Goal: Task Accomplishment & Management: Use online tool/utility

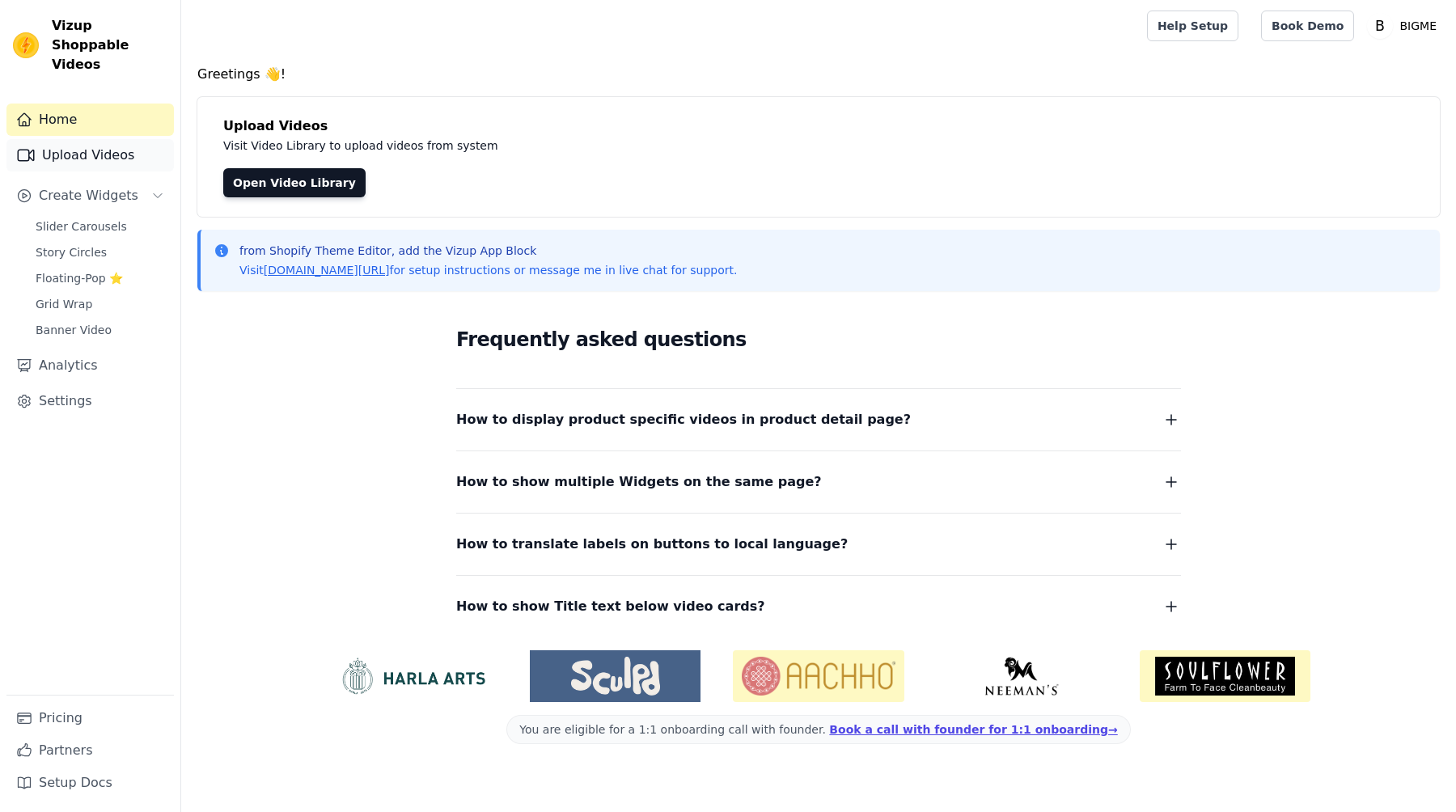
click at [86, 145] on link "Upload Videos" at bounding box center [90, 155] width 167 height 32
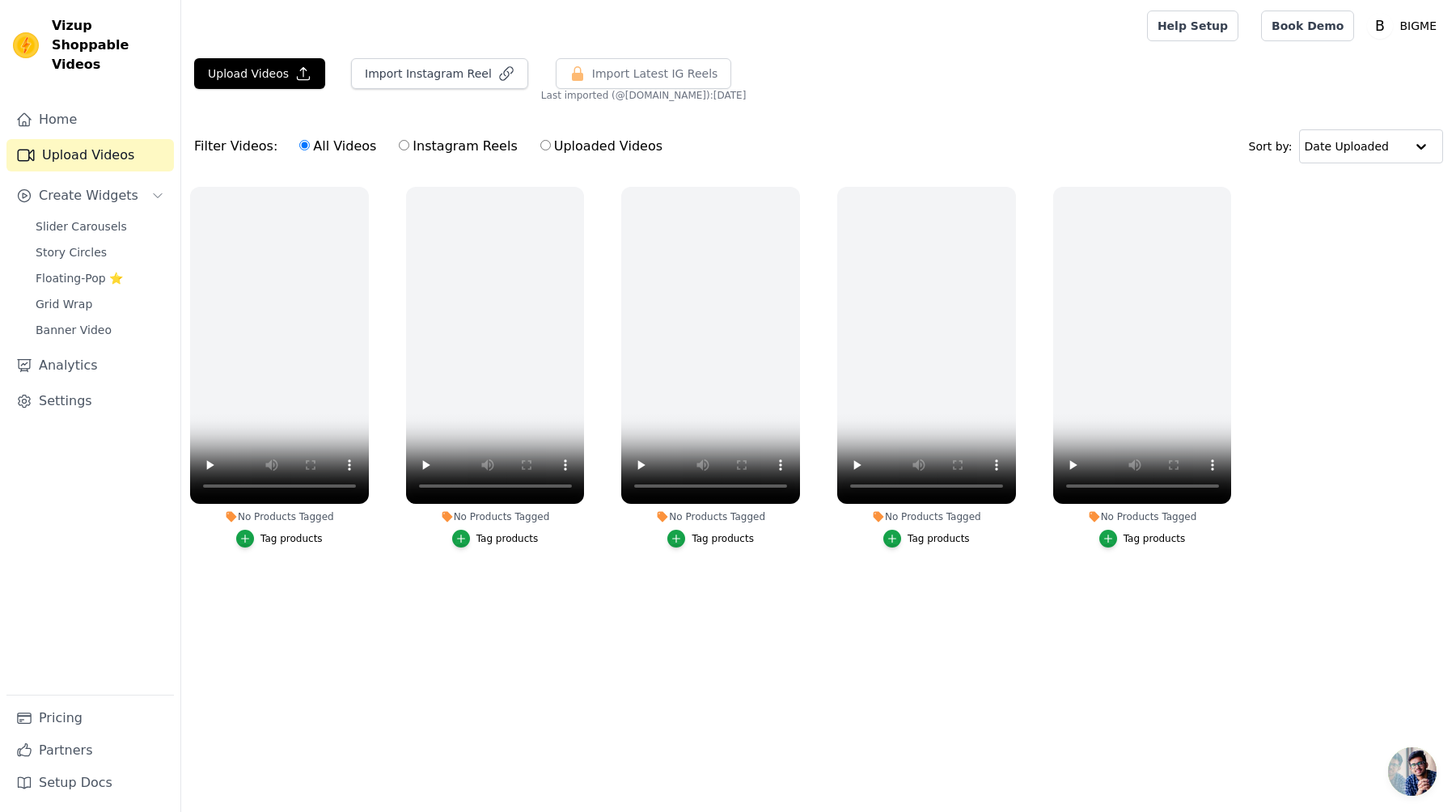
click at [424, 147] on label "Instagram Reels" at bounding box center [457, 146] width 119 height 21
click at [409, 147] on input "Instagram Reels" at bounding box center [404, 145] width 11 height 11
radio input "true"
click at [299, 148] on input "All Videos" at bounding box center [304, 145] width 11 height 11
radio input "true"
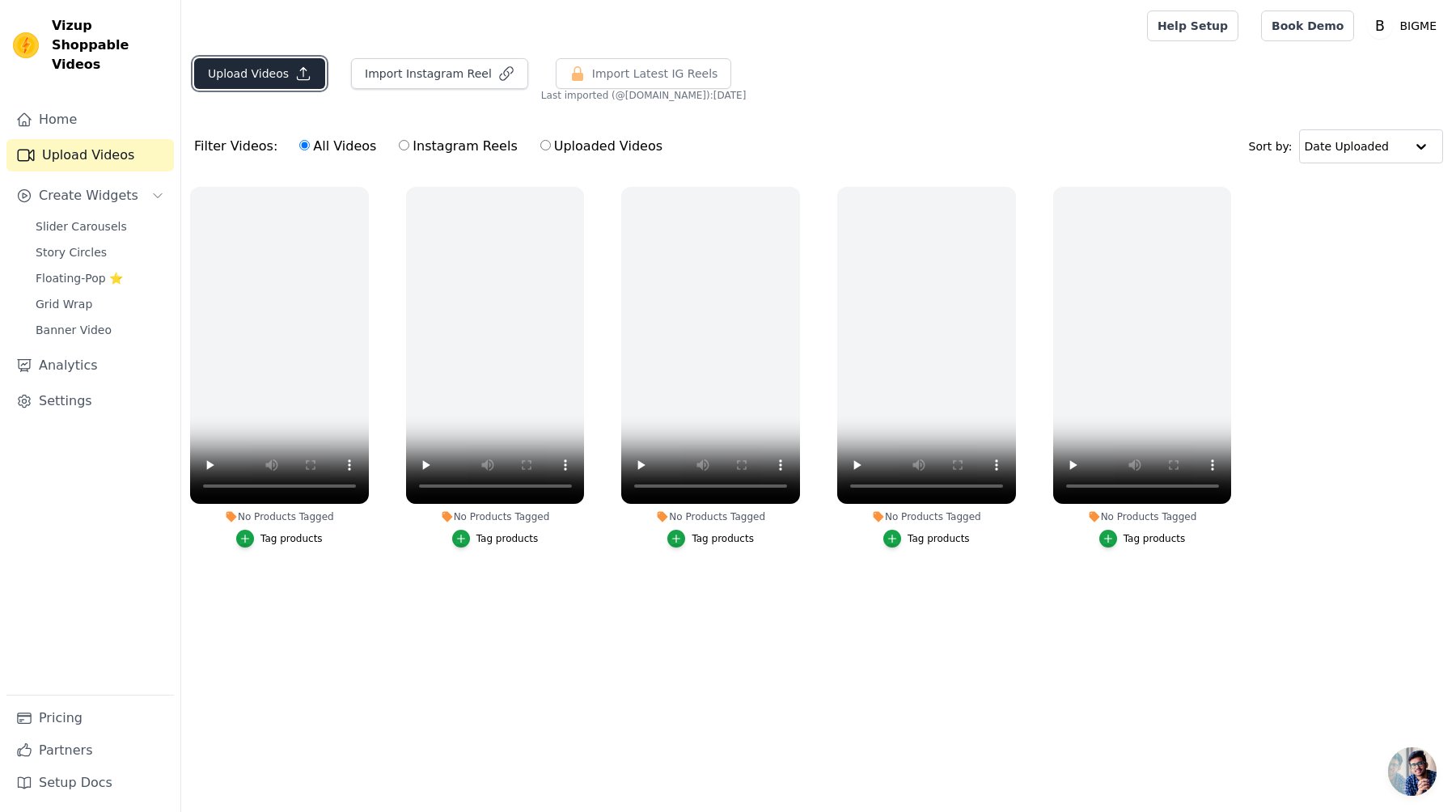
click at [299, 84] on button "Upload Videos" at bounding box center [259, 74] width 131 height 31
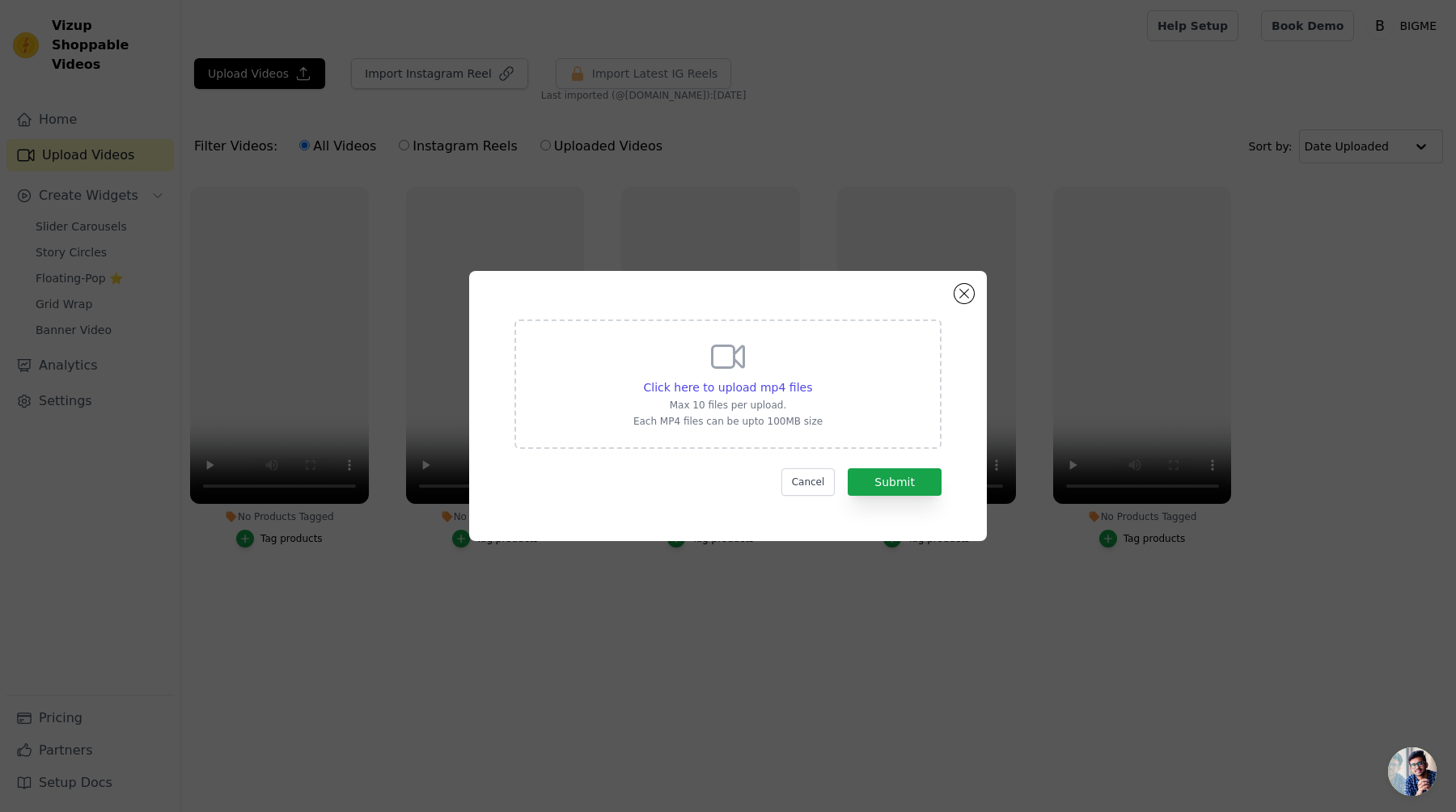
click at [828, 407] on div "Click here to upload mp4 files Max 10 files per upload. Each MP4 files can be u…" at bounding box center [728, 383] width 427 height 129
click at [812, 379] on input "Click here to upload mp4 files Max 10 files per upload. Each MP4 files can be u…" at bounding box center [811, 378] width 1 height 1
type input "C:\fakepath\AQPixf-ZtiWXdJzz8z51vazXCr8-n1_5BumEmEhxOj0cSlBHbBf2F7ojqLovEe6F2ka…"
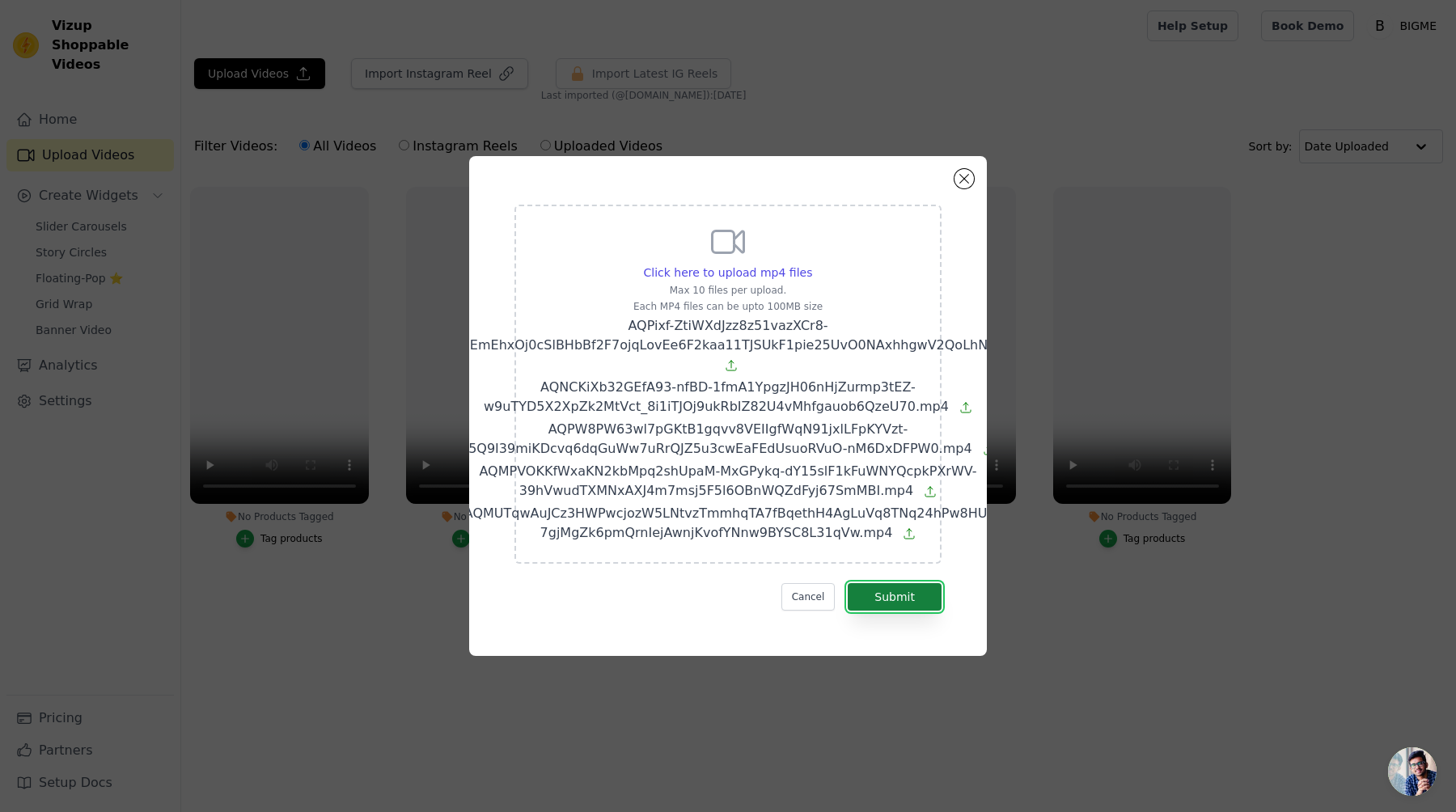
click at [892, 600] on button "Submit" at bounding box center [895, 597] width 94 height 28
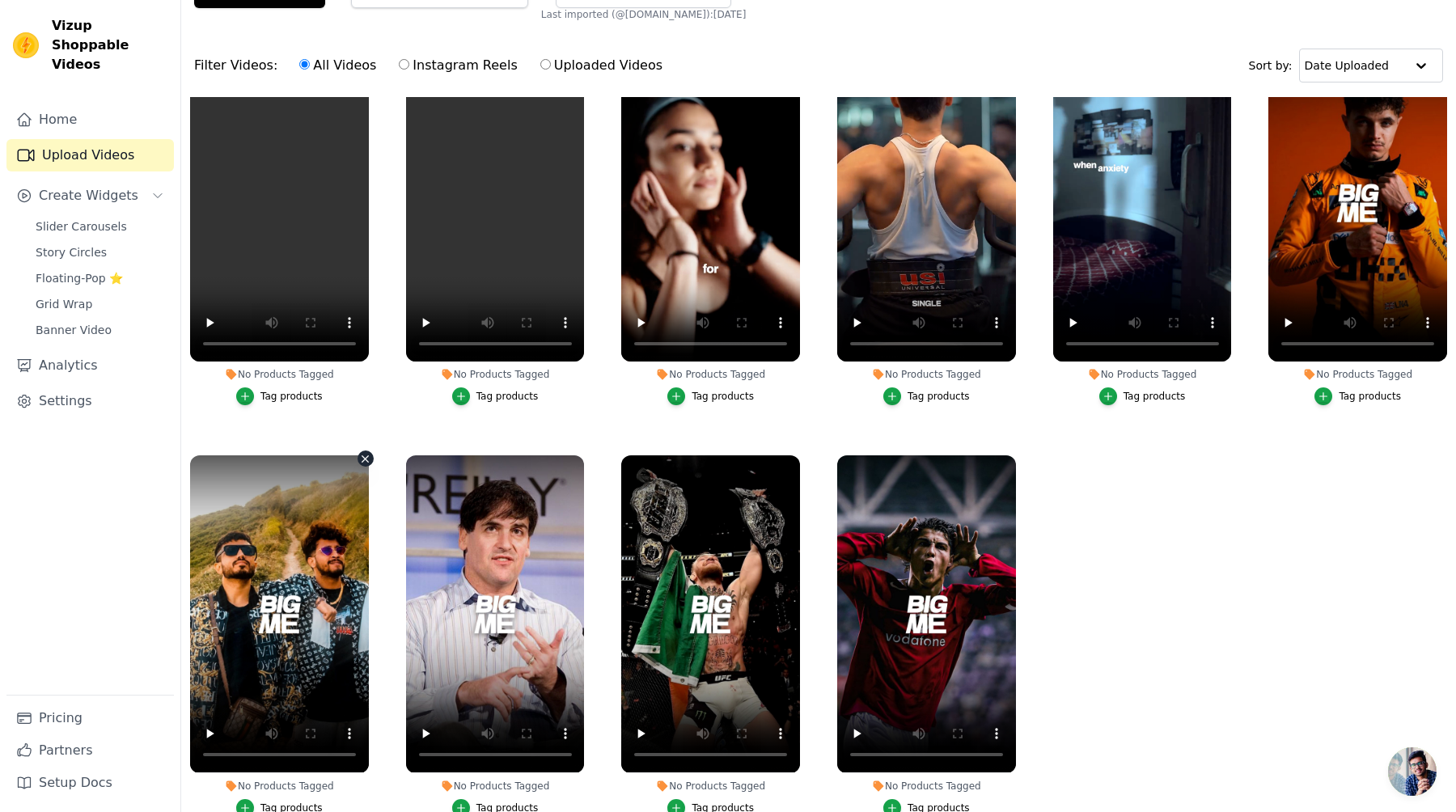
scroll to position [165, 0]
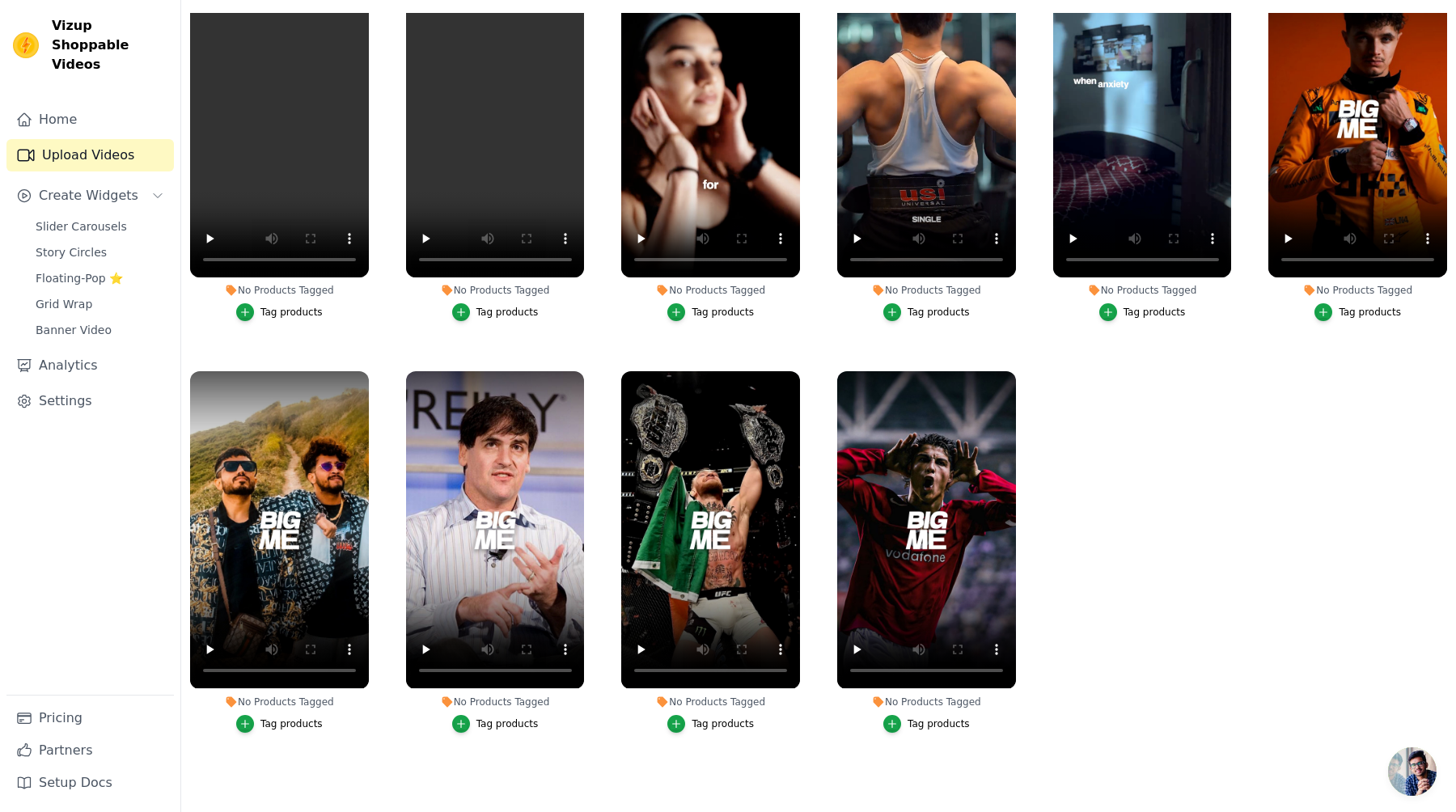
click at [376, 312] on div "No Products Tagged Tag products" at bounding box center [279, 144] width 197 height 385
click at [587, 319] on div "No Products Tagged Tag products" at bounding box center [495, 144] width 197 height 385
click at [391, 328] on ul "No Products Tagged Tag products No Products Tagged Tag products No Products Tag…" at bounding box center [819, 393] width 1275 height 760
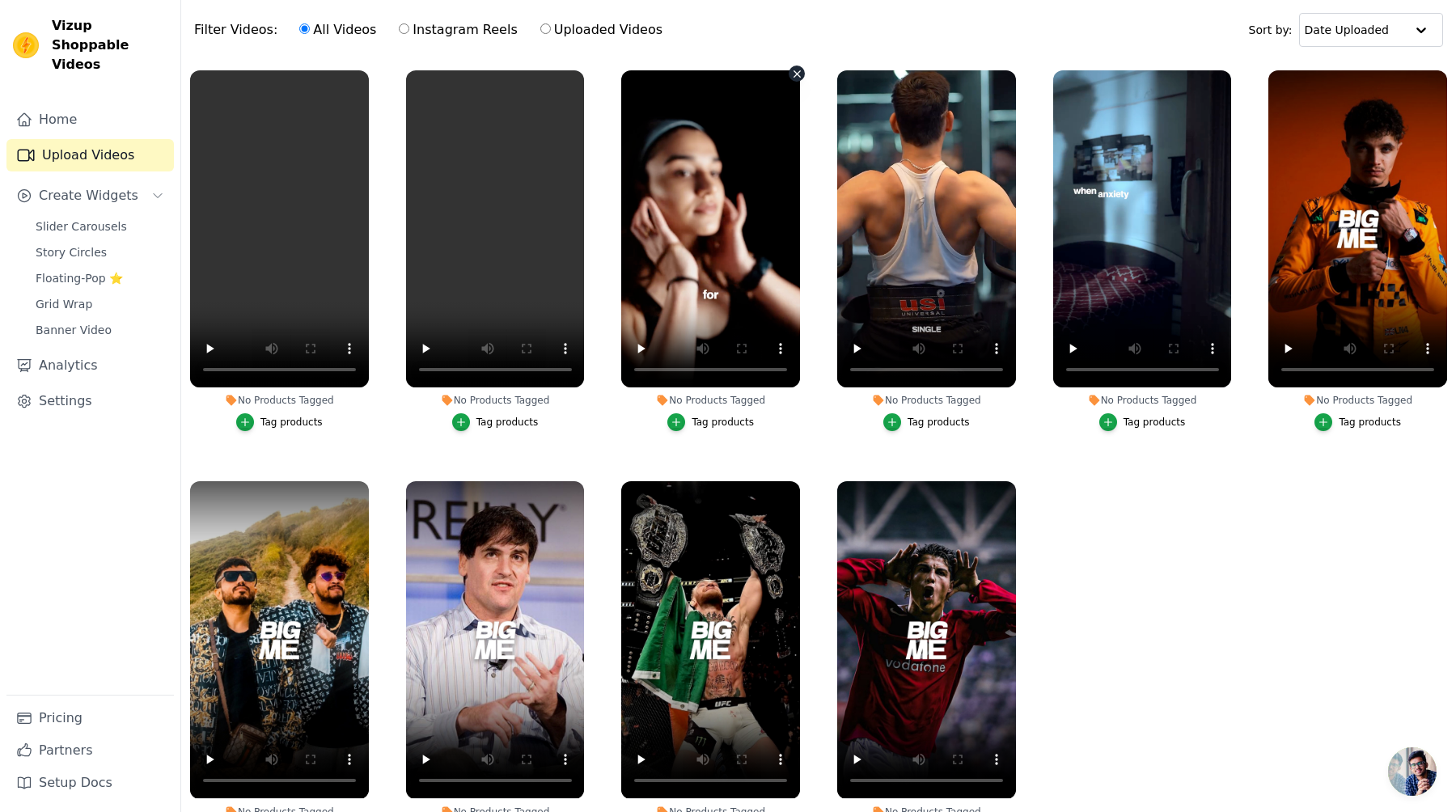
scroll to position [0, 0]
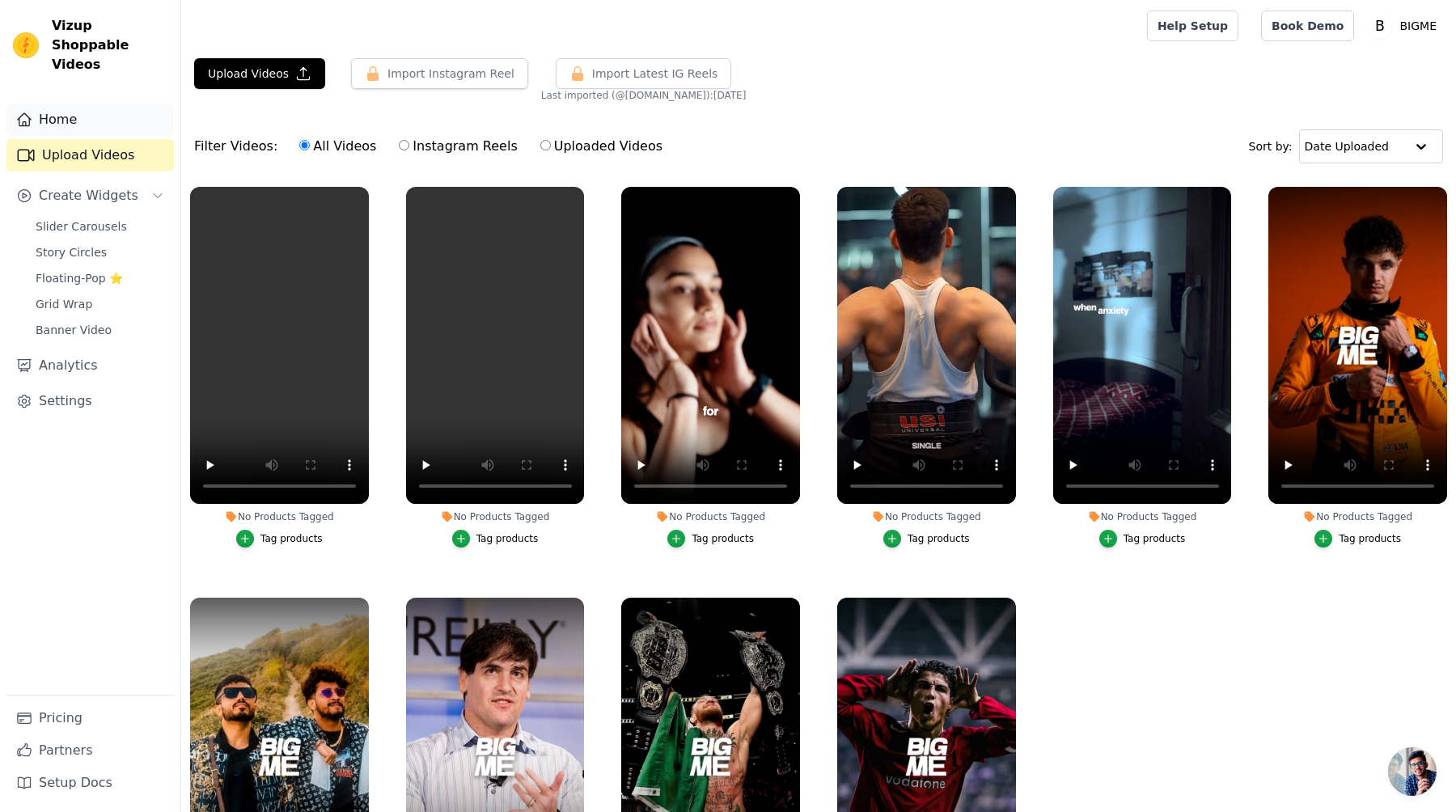
click at [129, 113] on link "Home" at bounding box center [90, 119] width 167 height 32
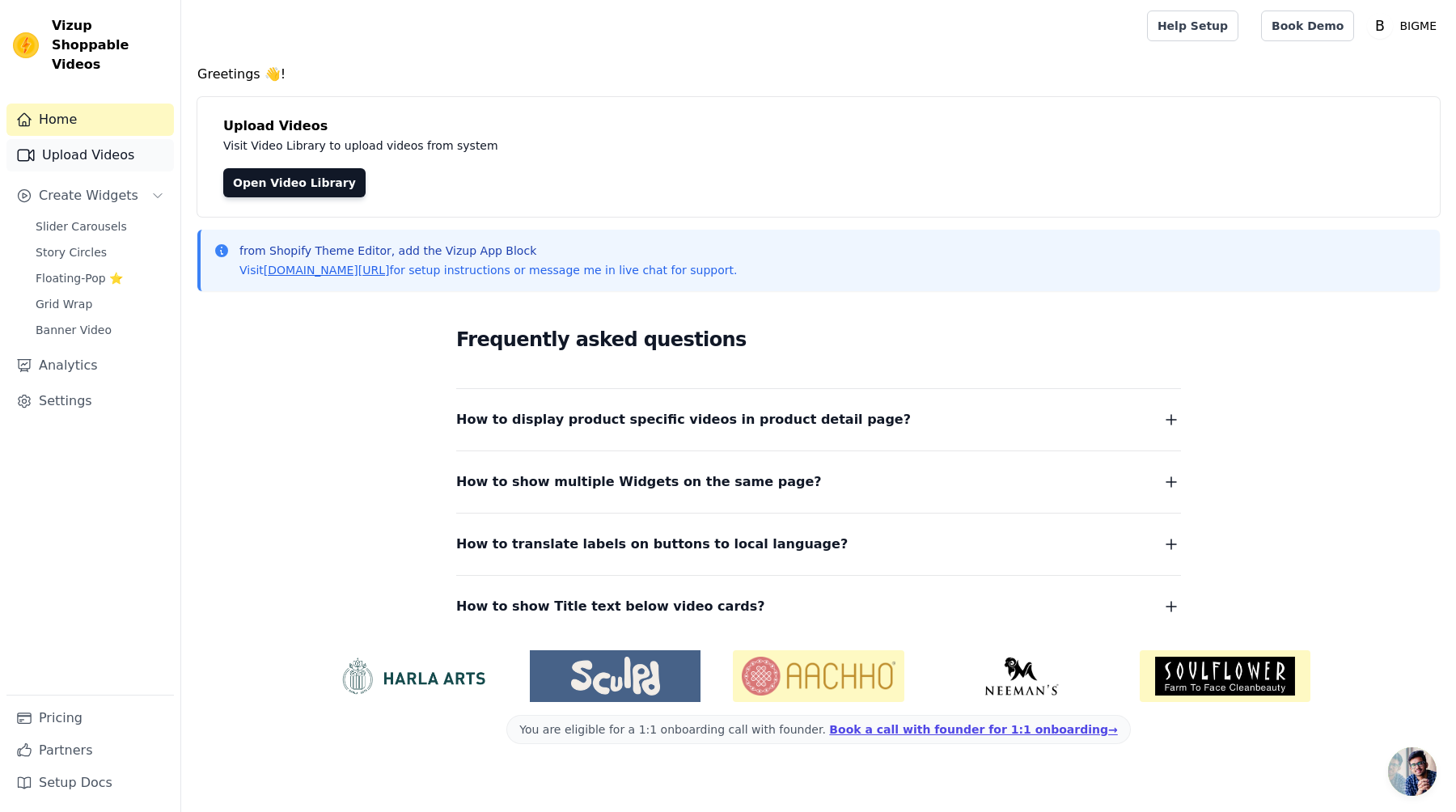
click at [73, 139] on link "Upload Videos" at bounding box center [90, 155] width 167 height 32
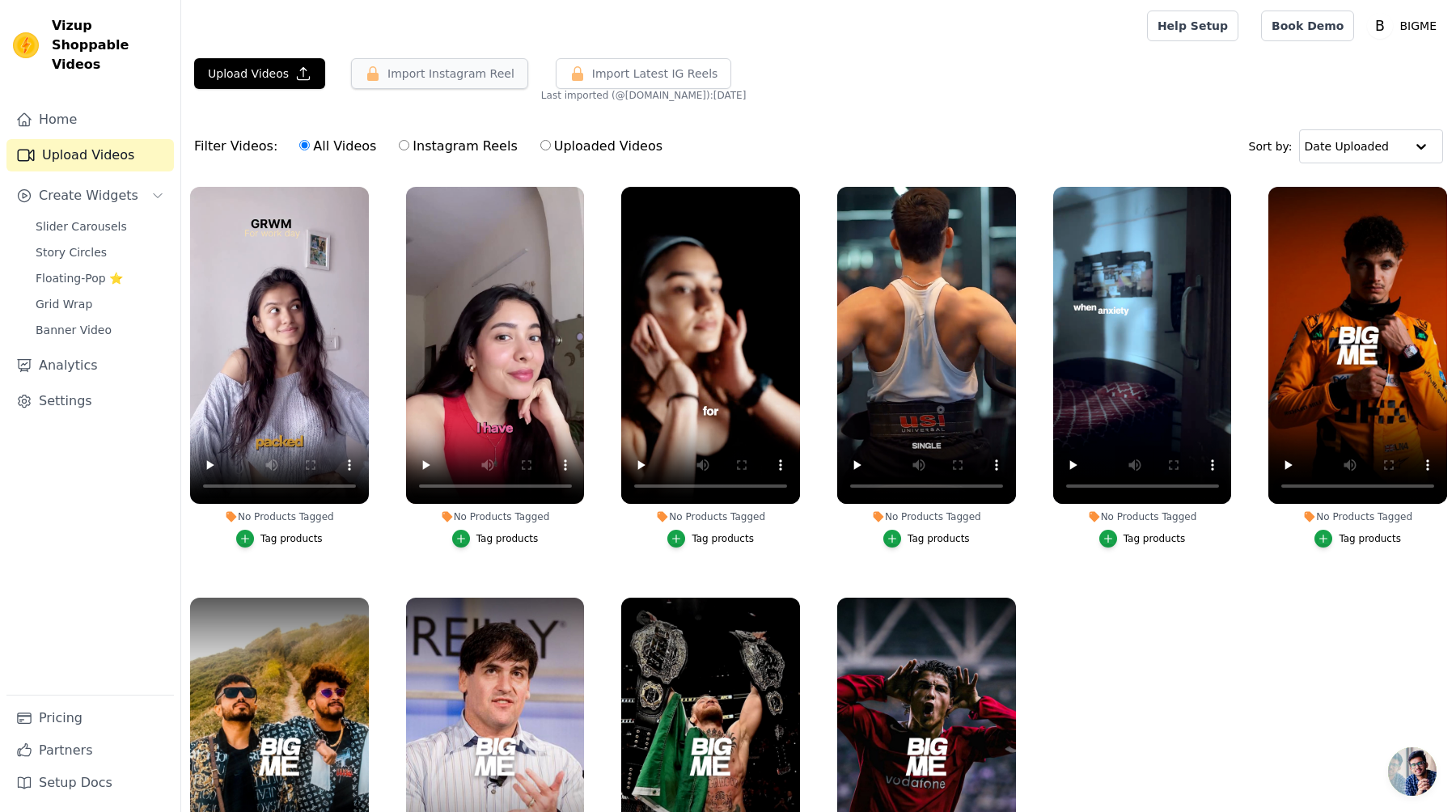
click at [431, 61] on button "Import Instagram Reel" at bounding box center [439, 74] width 177 height 31
click at [111, 218] on span "Slider Carousels" at bounding box center [81, 227] width 92 height 16
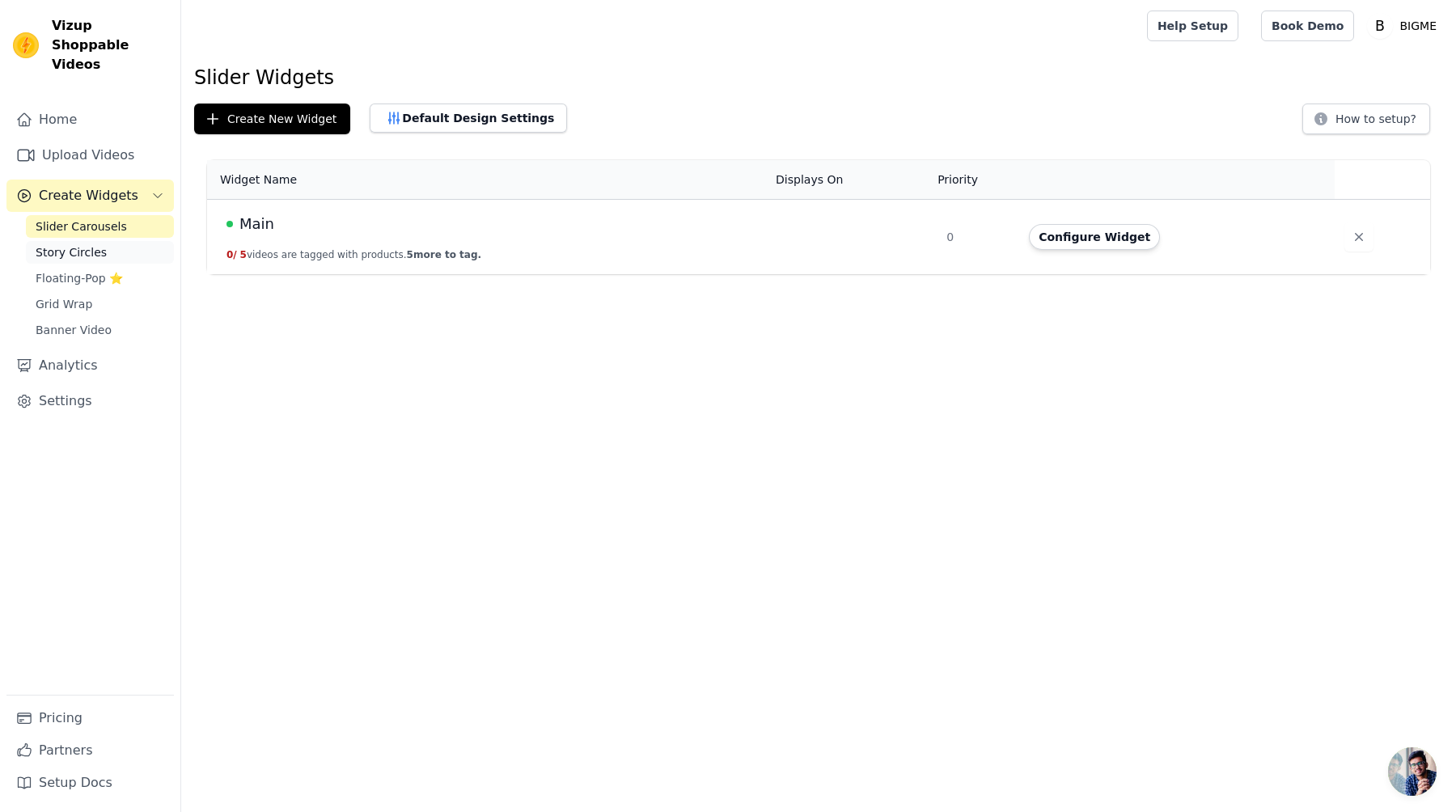
click at [125, 242] on link "Story Circles" at bounding box center [100, 253] width 148 height 23
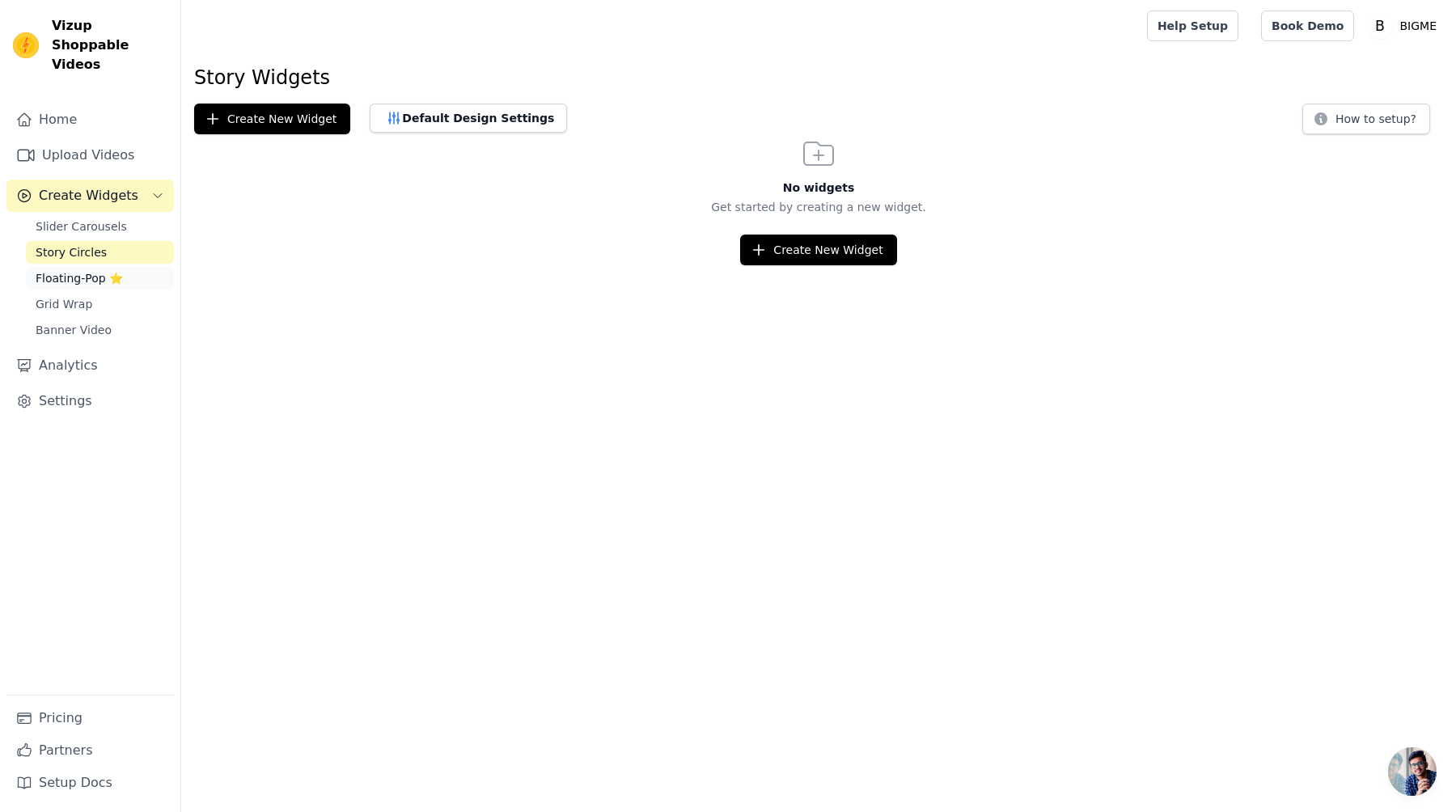
click at [115, 270] on span "Floating-Pop ⭐" at bounding box center [80, 279] width 88 height 16
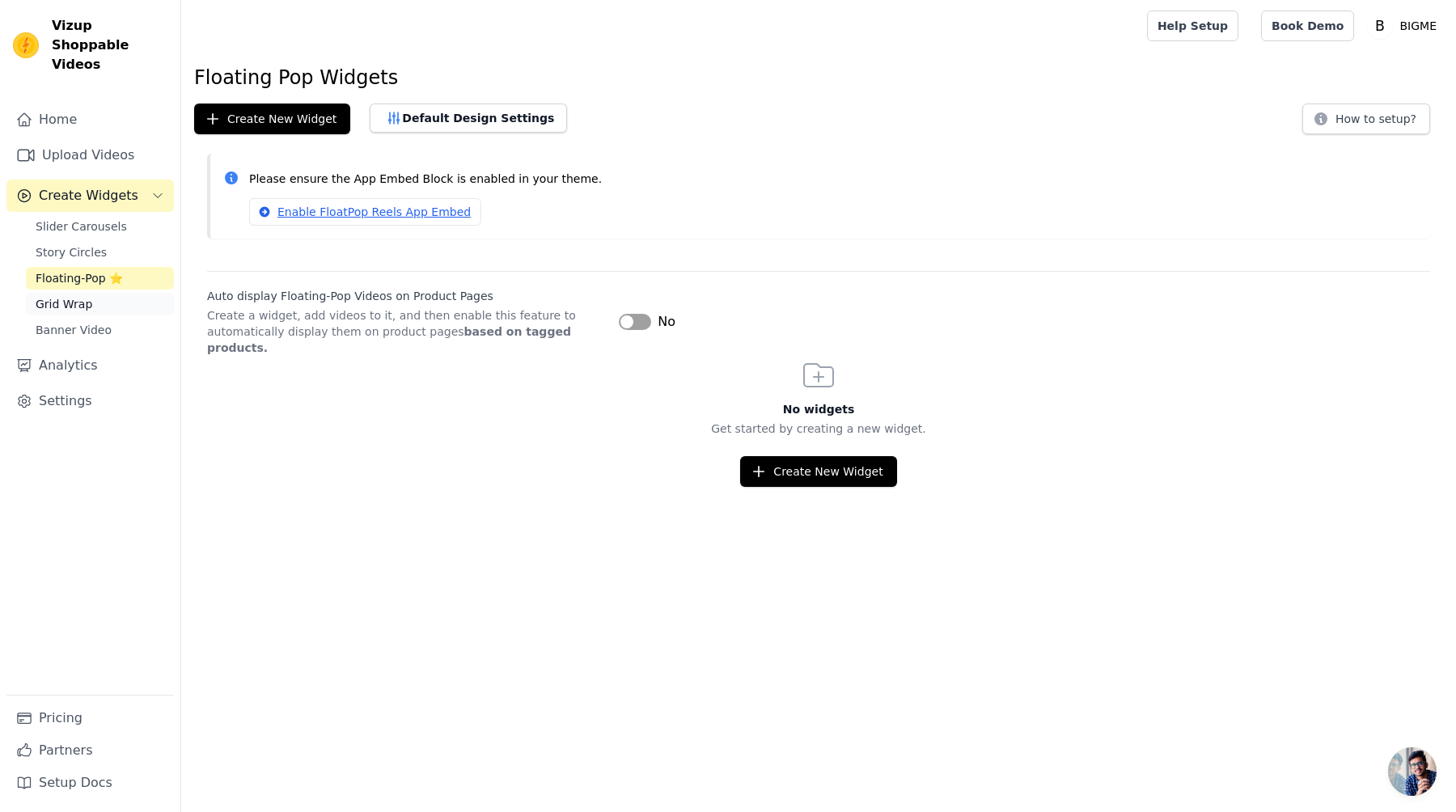
click at [98, 294] on link "Grid Wrap" at bounding box center [100, 304] width 148 height 23
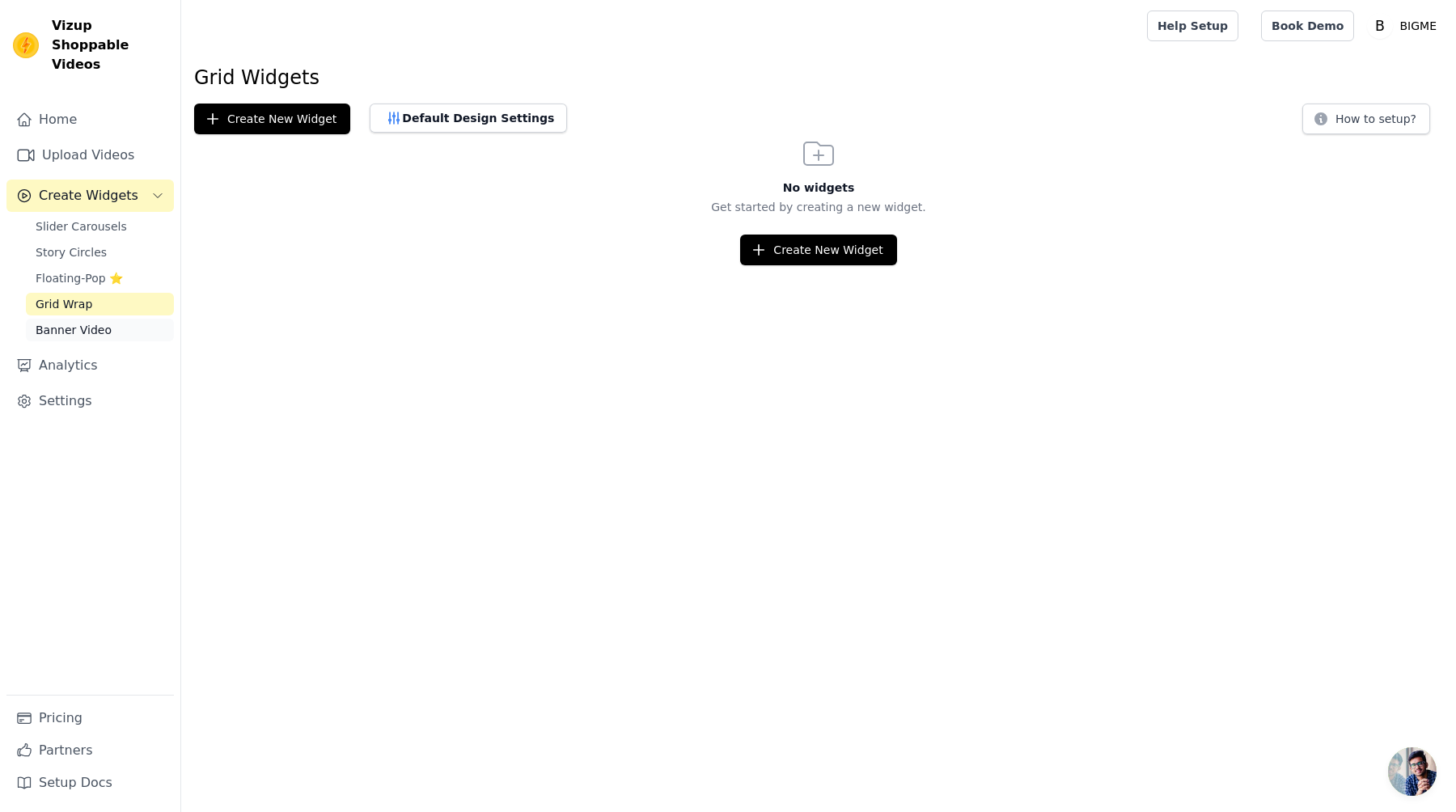
click at [90, 322] on span "Banner Video" at bounding box center [74, 330] width 76 height 16
click at [87, 218] on span "Slider Carousels" at bounding box center [81, 227] width 92 height 16
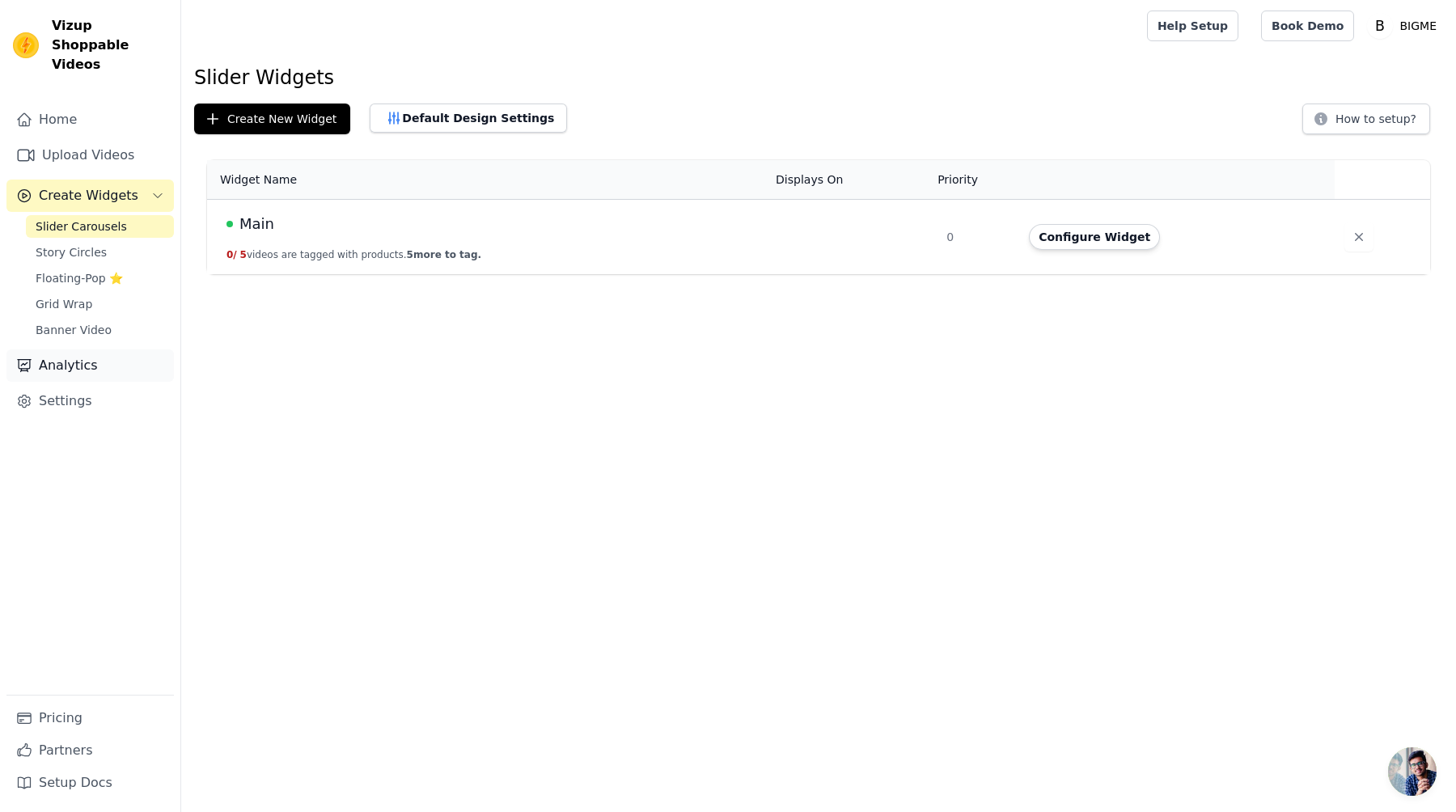
click at [94, 349] on link "Analytics" at bounding box center [90, 365] width 167 height 32
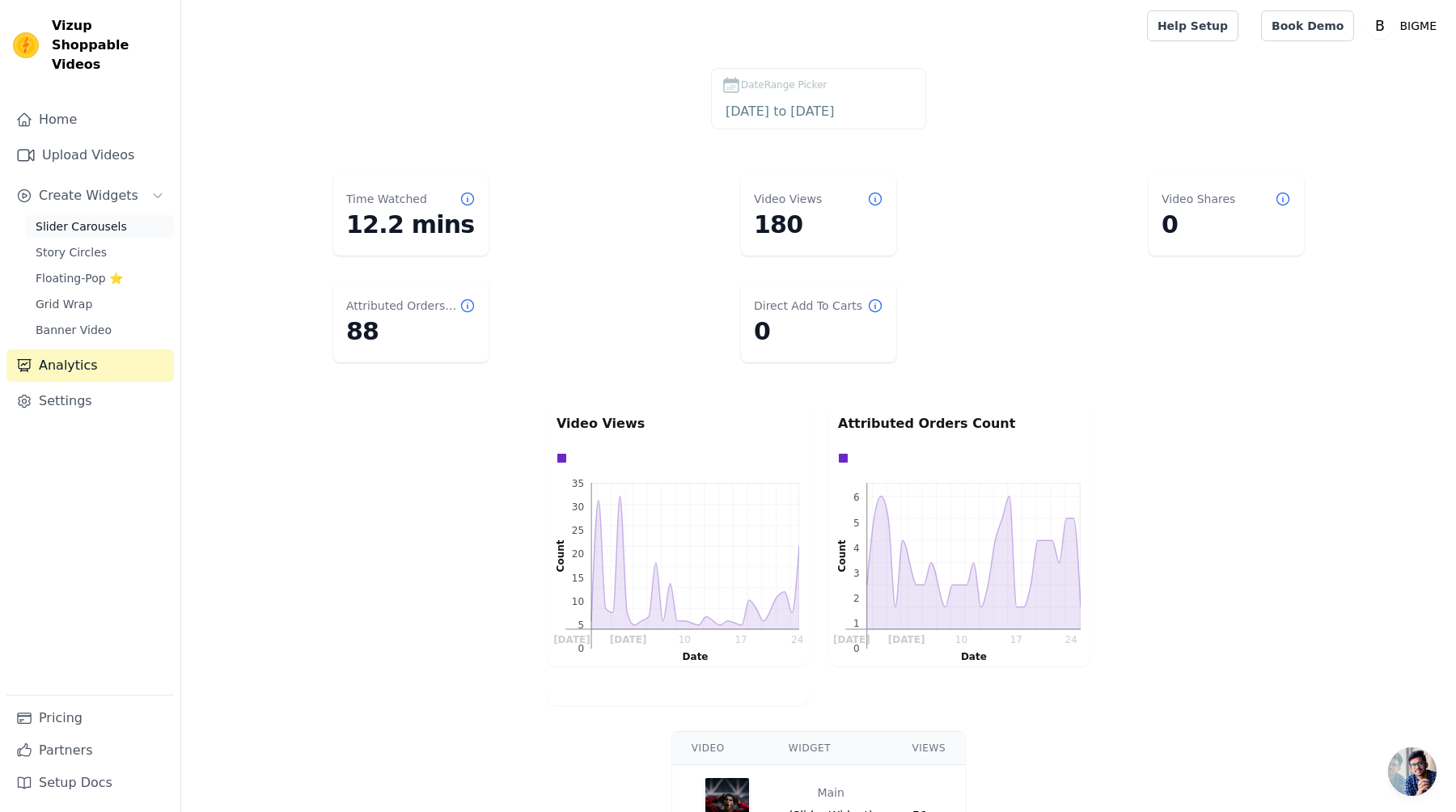
click at [96, 218] on span "Slider Carousels" at bounding box center [81, 227] width 92 height 16
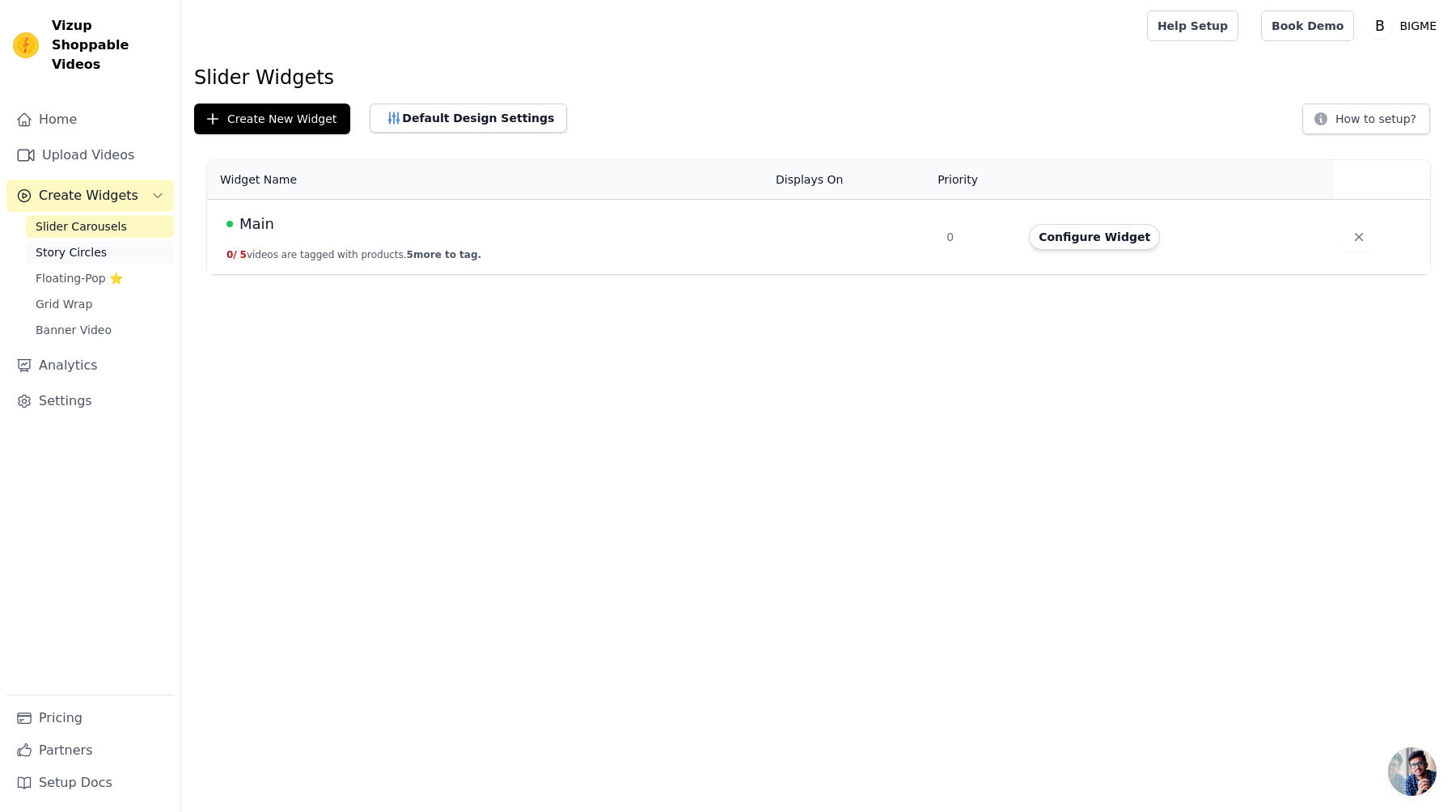
click at [93, 244] on span "Story Circles" at bounding box center [71, 253] width 71 height 16
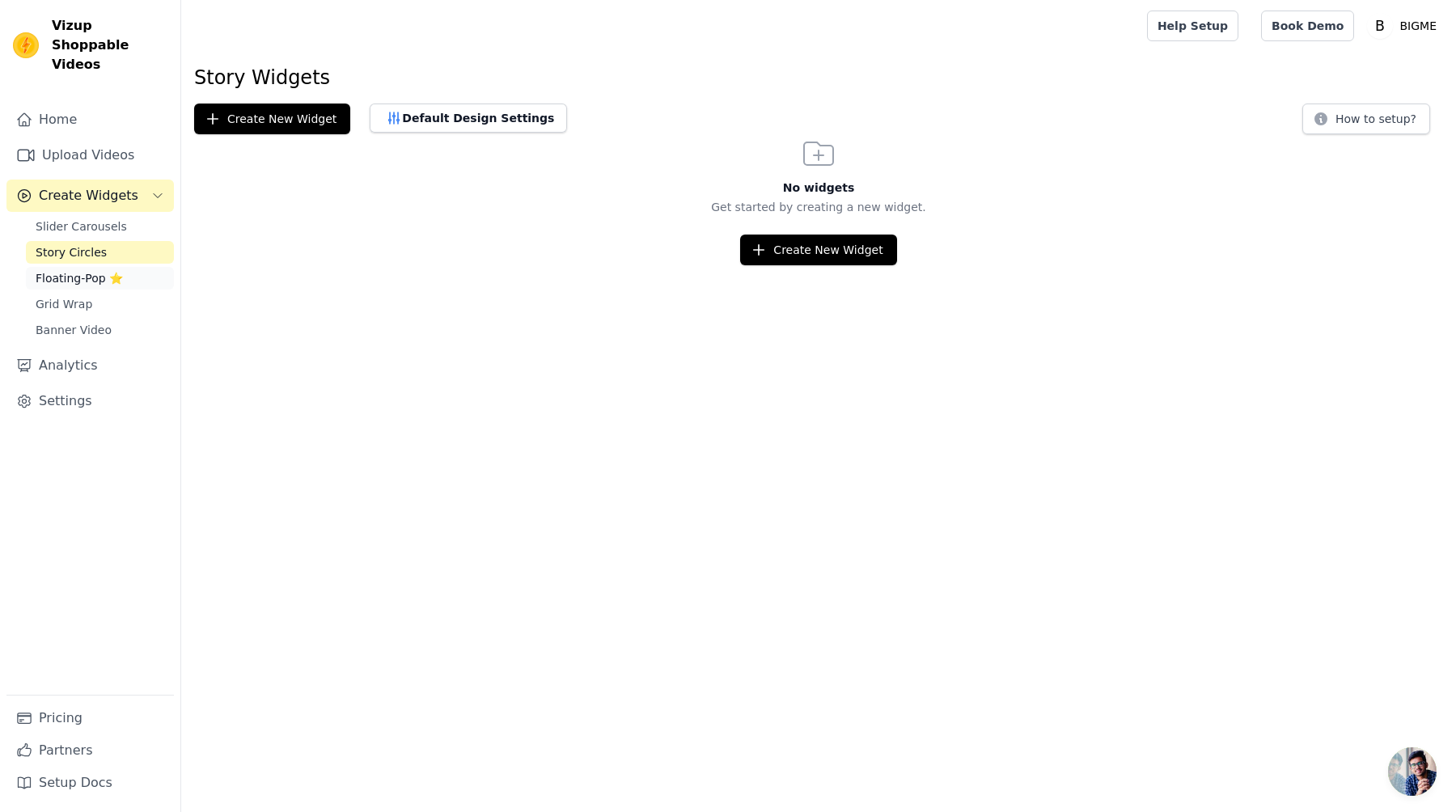
click at [93, 270] on span "Floating-Pop ⭐" at bounding box center [80, 279] width 88 height 16
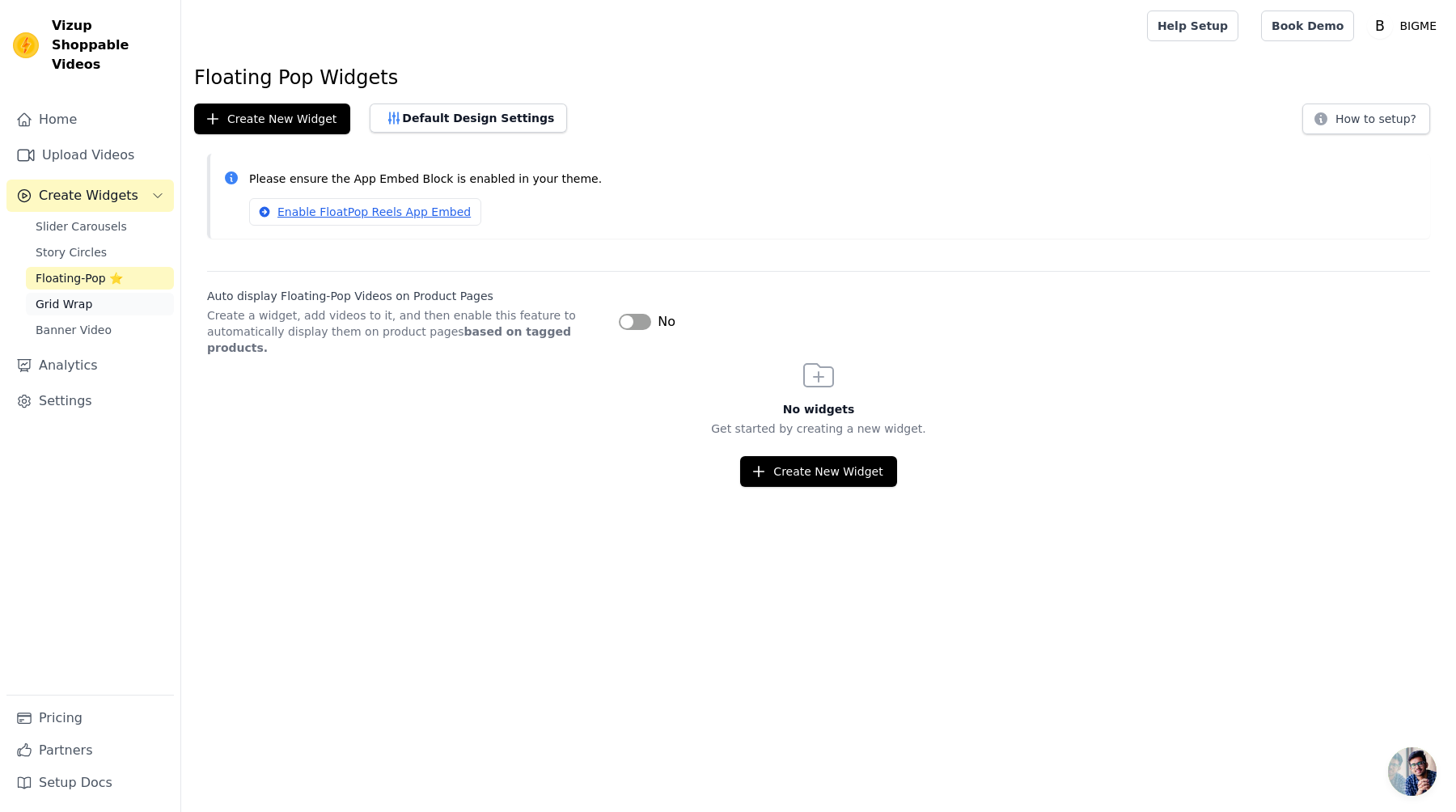
click at [96, 293] on link "Grid Wrap" at bounding box center [100, 304] width 148 height 23
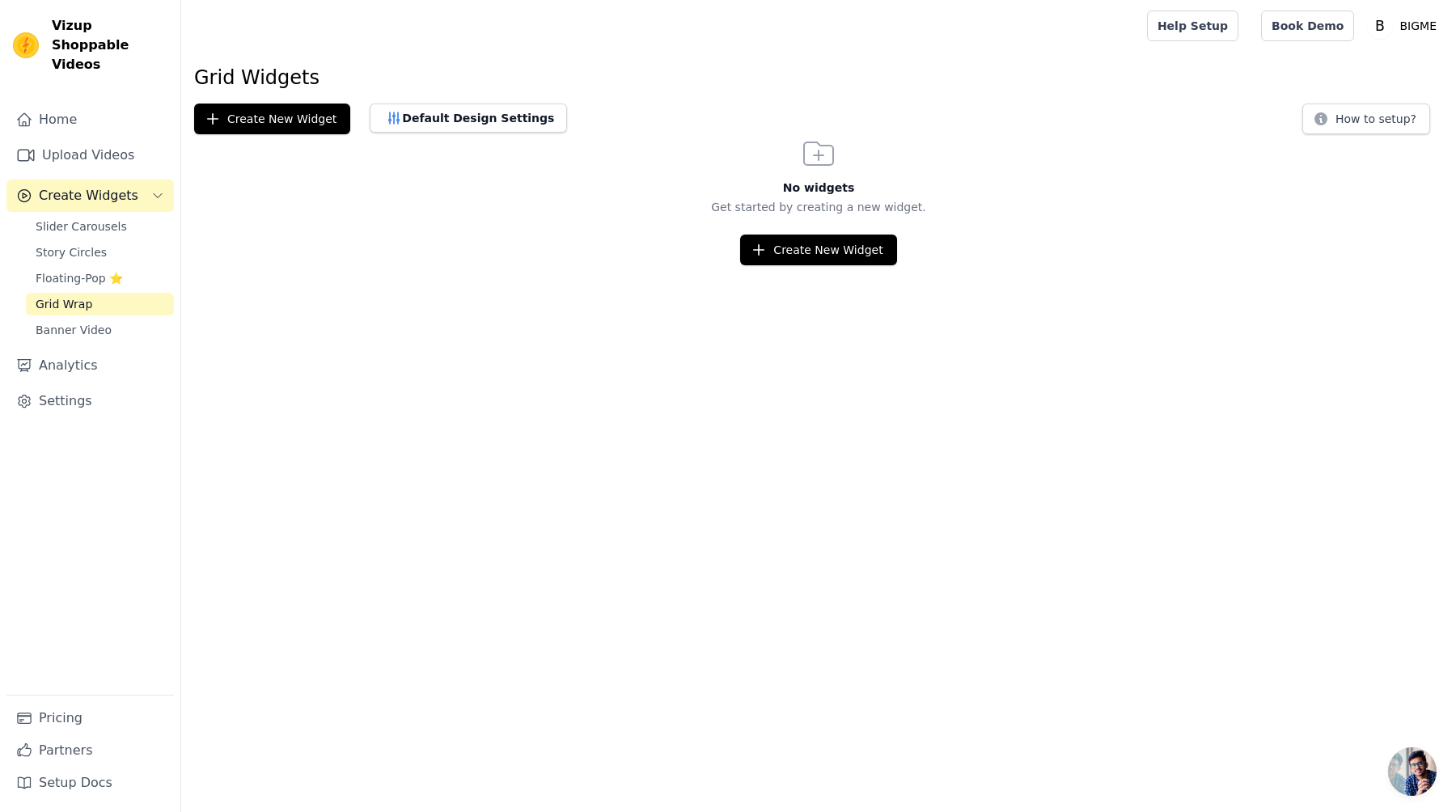
click at [99, 293] on link "Grid Wrap" at bounding box center [100, 304] width 148 height 23
click at [99, 296] on div "Slider Carousels Story Circles Floating-Pop ⭐ Grid Wrap Banner Video" at bounding box center [100, 278] width 148 height 126
click at [99, 322] on span "Banner Video" at bounding box center [74, 330] width 76 height 16
click at [101, 296] on link "Grid Wrap" at bounding box center [100, 304] width 148 height 23
click at [101, 270] on span "Floating-Pop ⭐" at bounding box center [80, 279] width 88 height 16
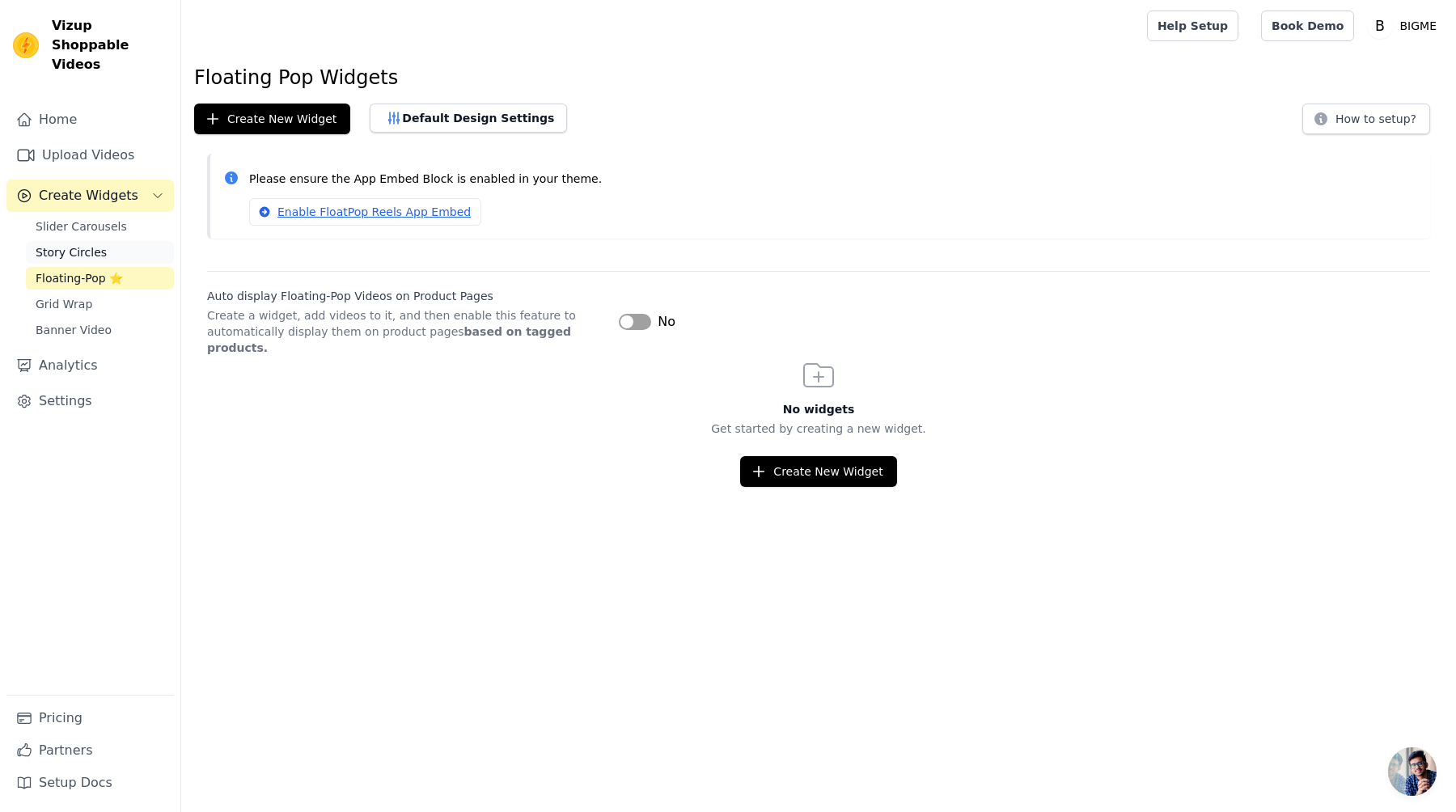
click at [105, 241] on link "Story Circles" at bounding box center [100, 253] width 148 height 23
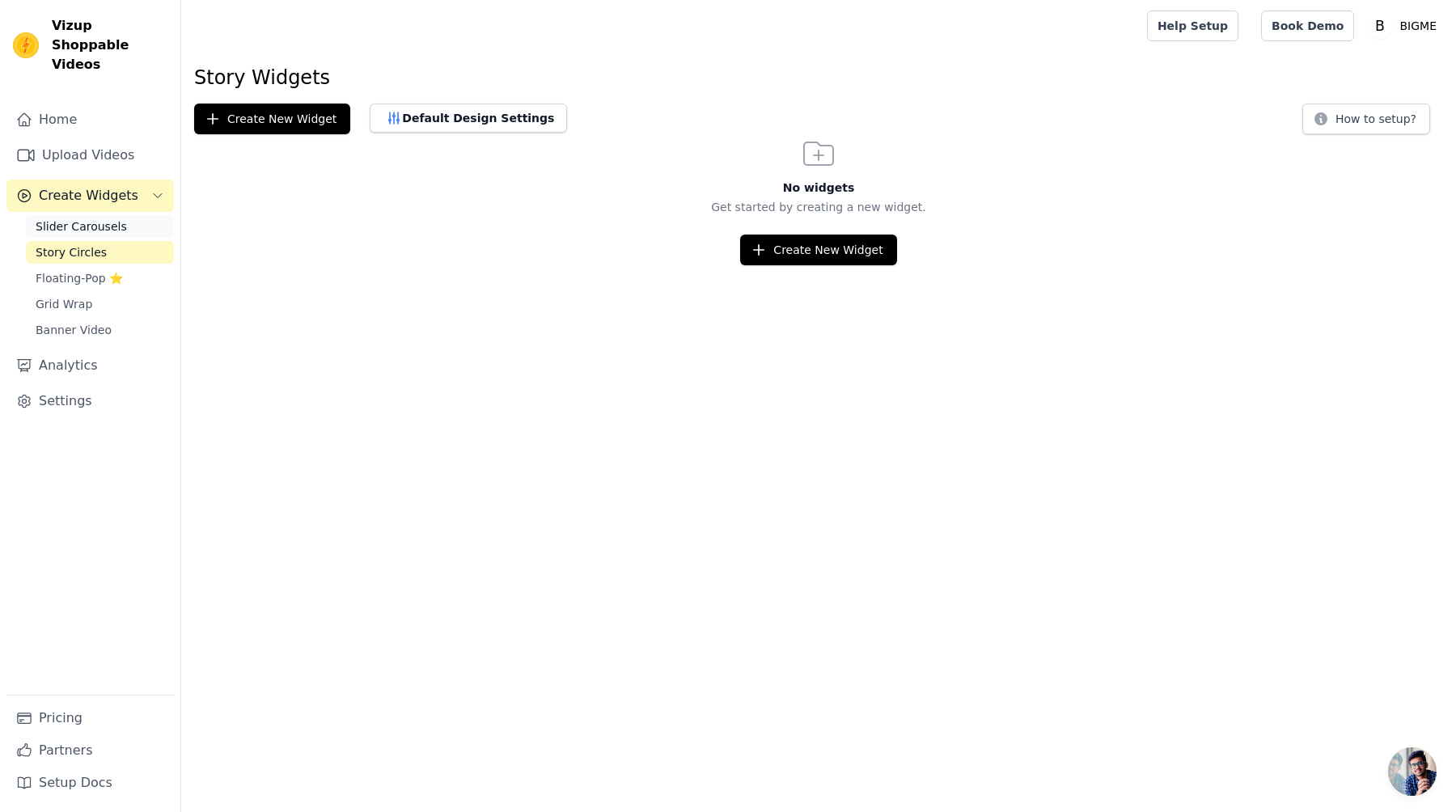
click at [110, 218] on span "Slider Carousels" at bounding box center [81, 227] width 92 height 16
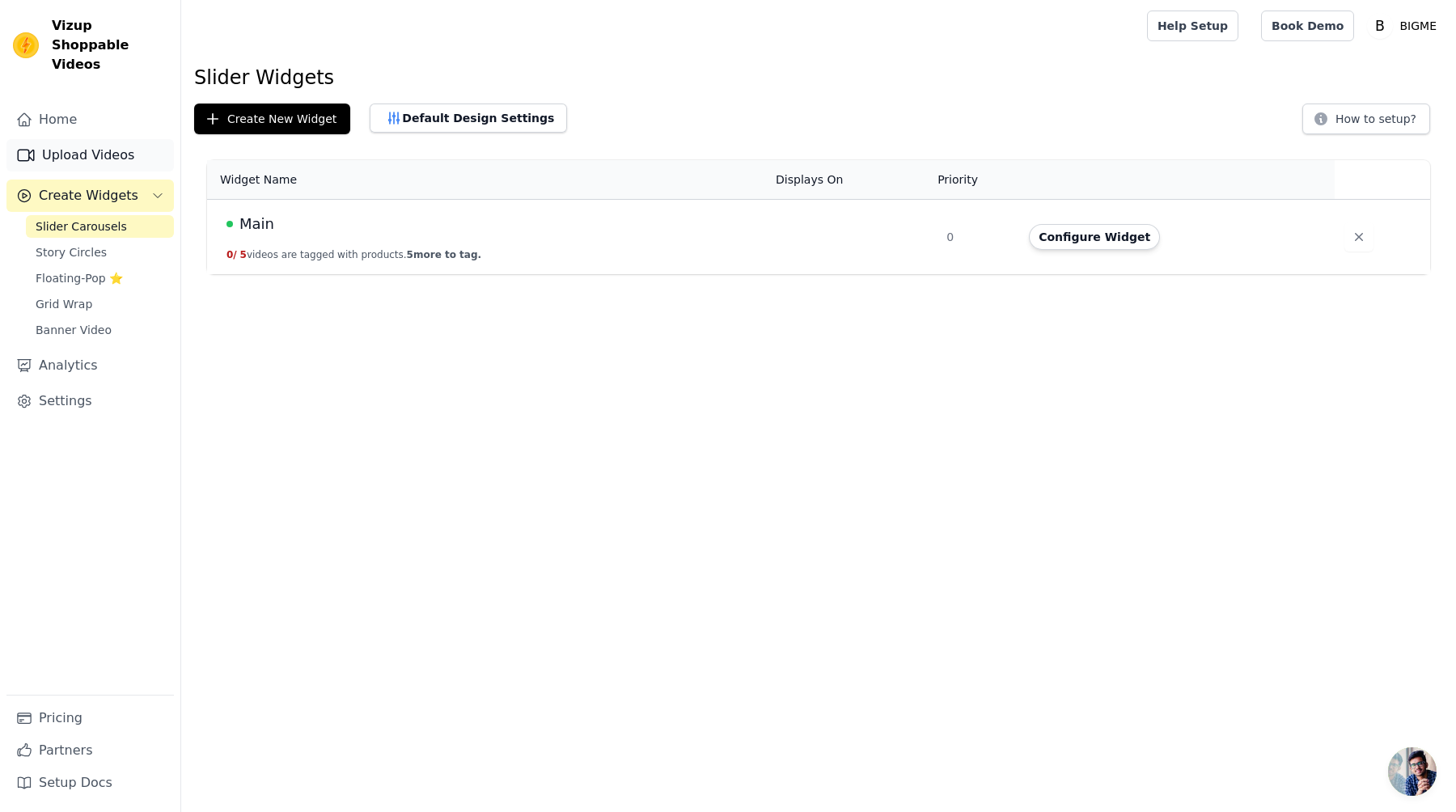
click at [101, 139] on link "Upload Videos" at bounding box center [90, 155] width 167 height 32
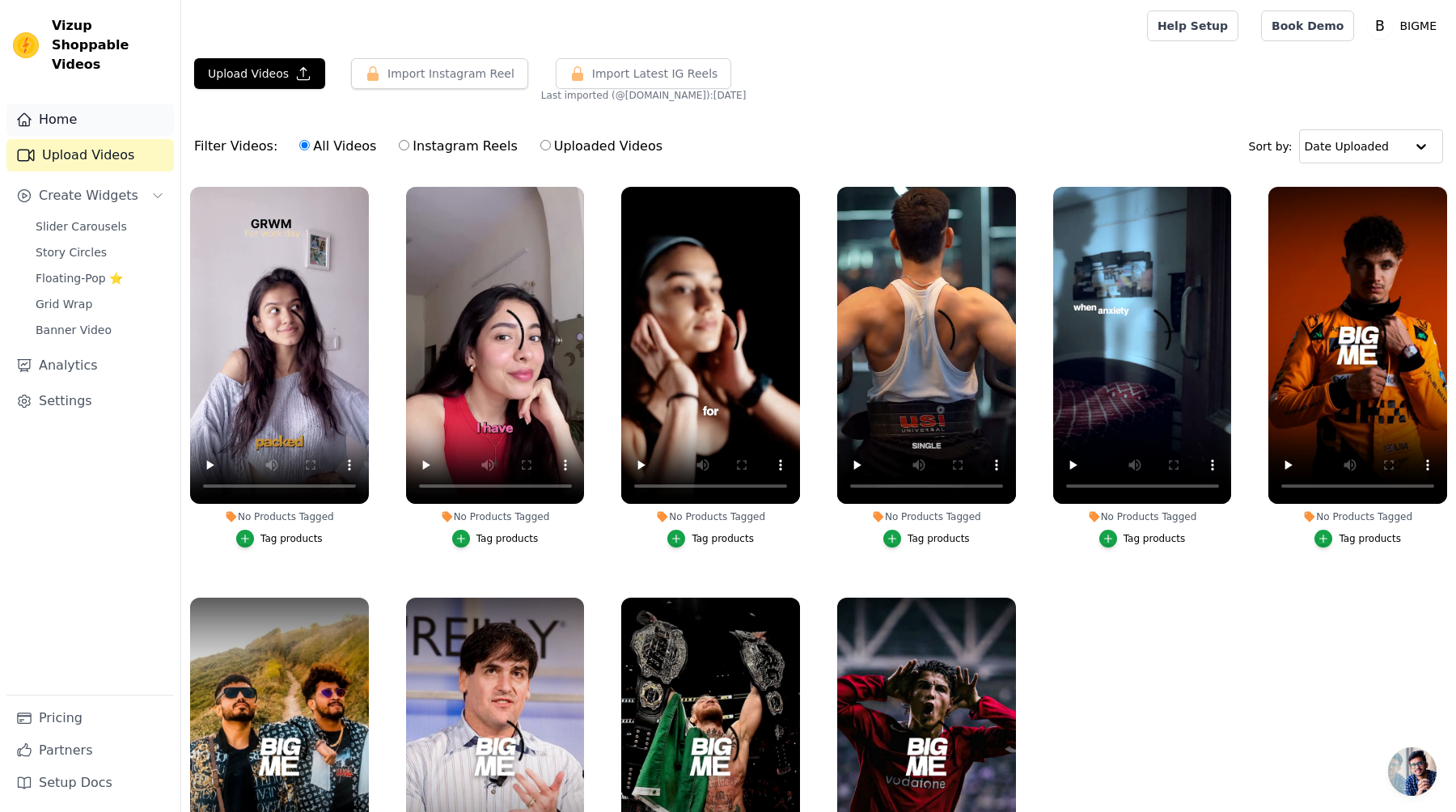
click at [97, 113] on link "Home" at bounding box center [90, 119] width 167 height 32
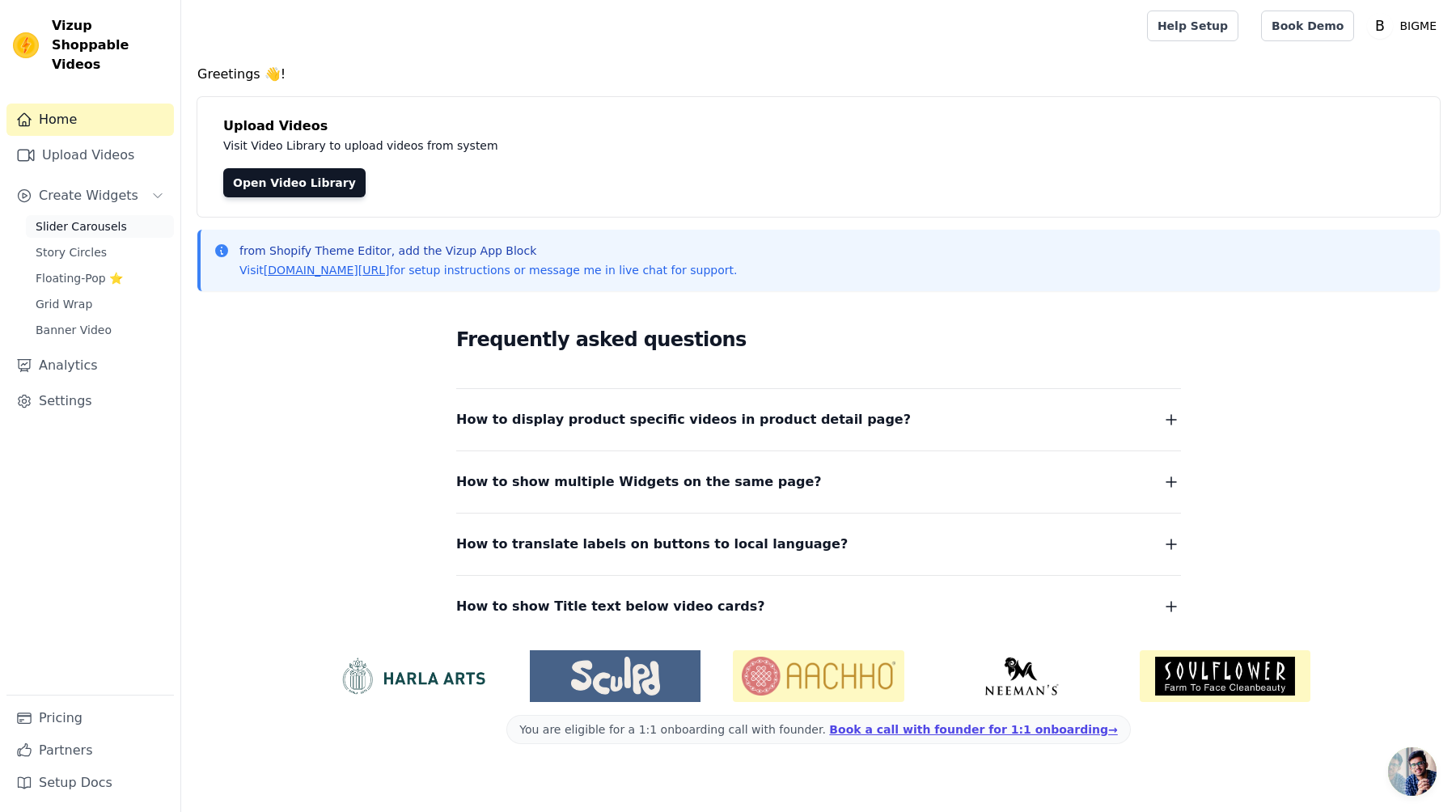
click at [92, 218] on span "Slider Carousels" at bounding box center [81, 227] width 92 height 16
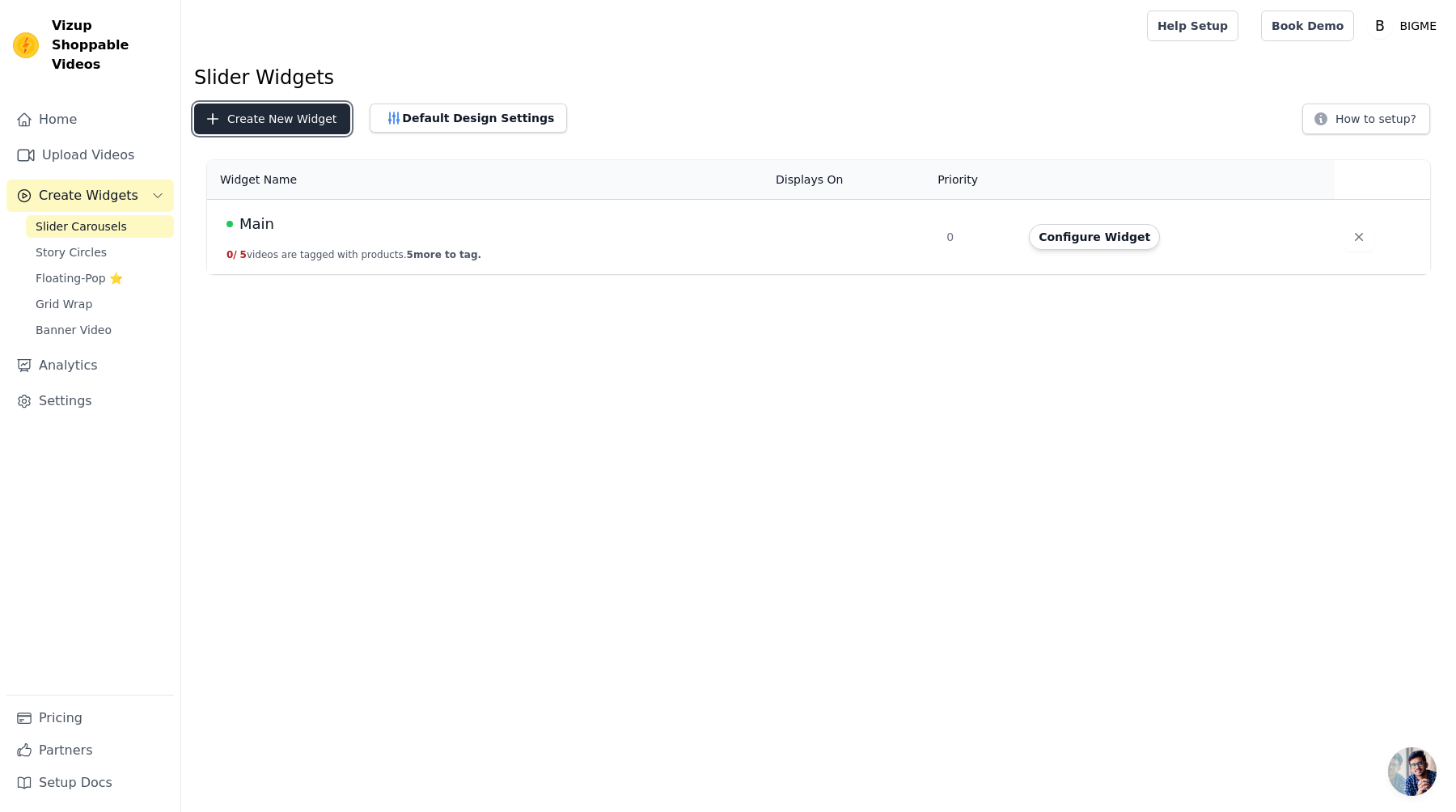
click at [316, 133] on button "Create New Widget" at bounding box center [272, 119] width 156 height 31
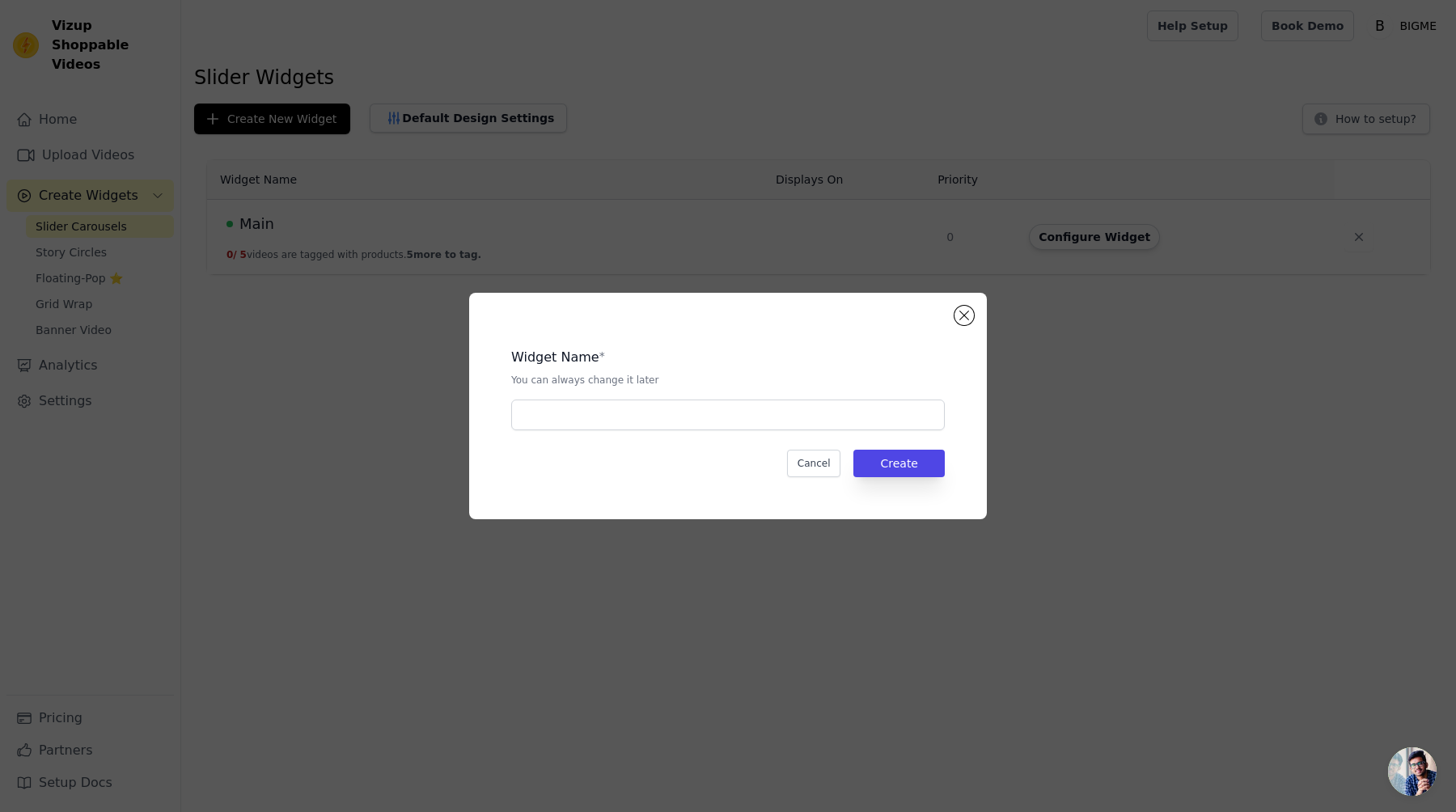
click at [745, 431] on div "Widget Name * You can always change it later Cancel Create" at bounding box center [728, 405] width 466 height 175
click at [745, 412] on input "text" at bounding box center [728, 415] width 434 height 31
type input "New"
click at [920, 472] on button "Create" at bounding box center [899, 464] width 92 height 28
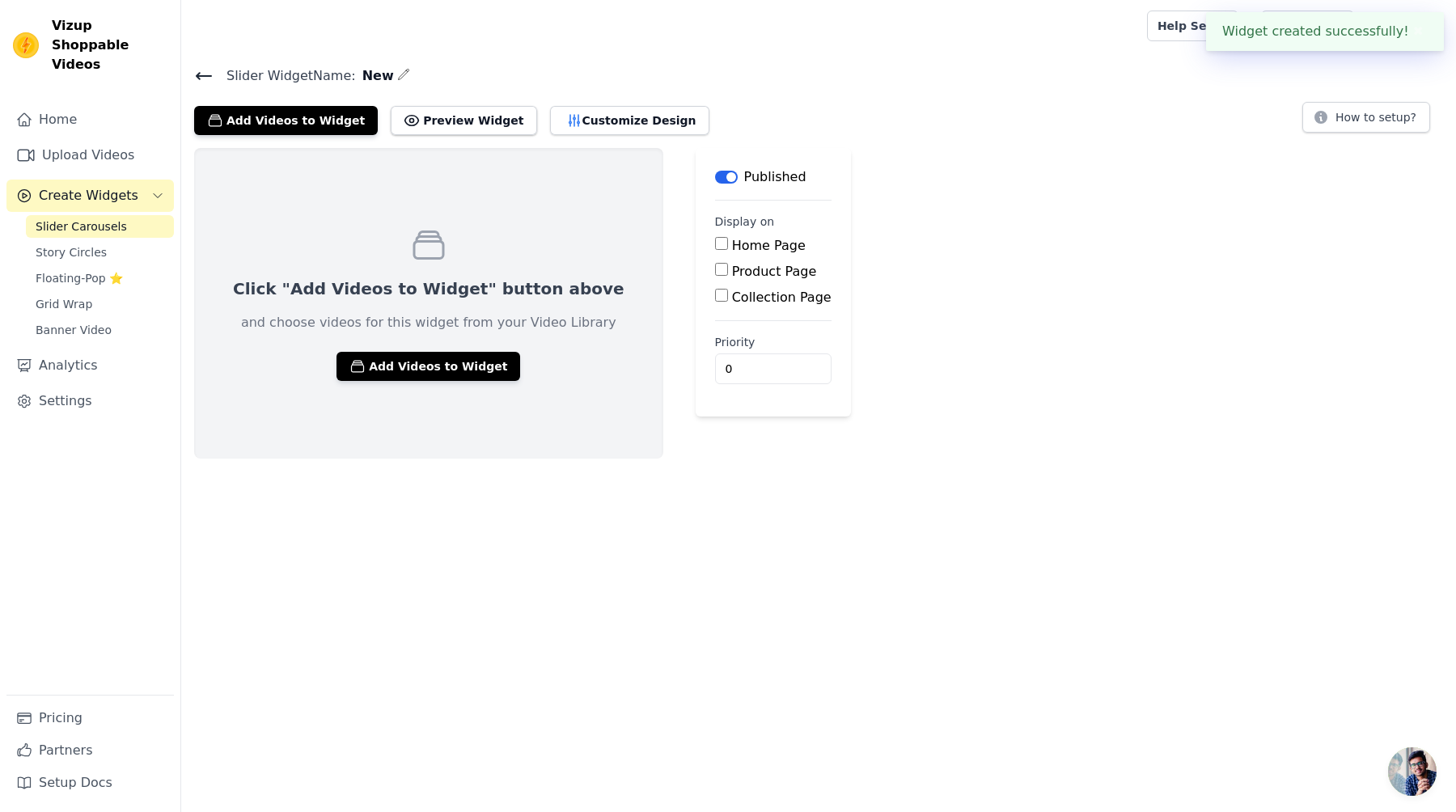
click at [715, 244] on input "Home Page" at bounding box center [721, 244] width 13 height 13
checkbox input "true"
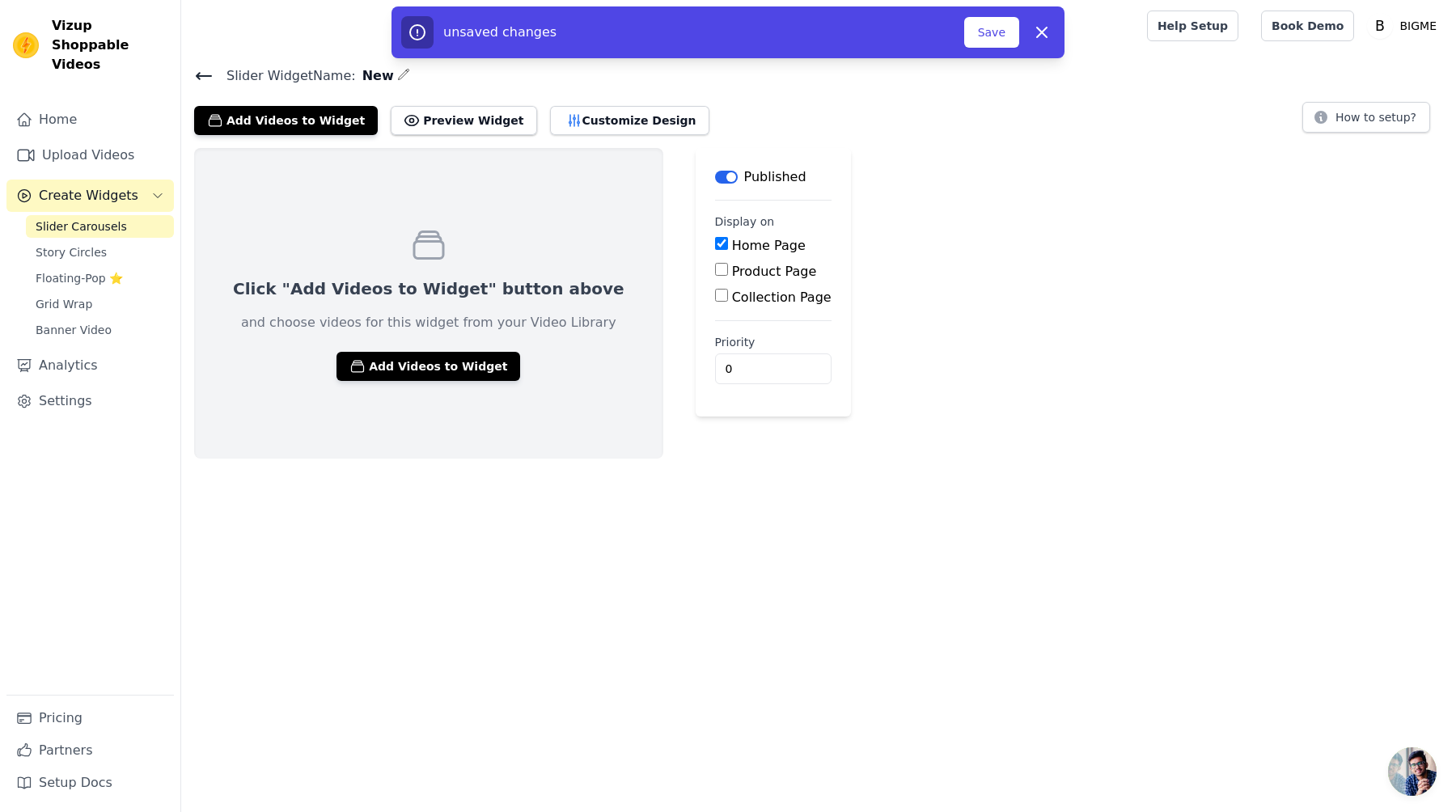
click at [715, 274] on div "Product Page" at bounding box center [772, 272] width 116 height 19
click at [715, 274] on input "Product Page" at bounding box center [721, 270] width 13 height 13
checkbox input "true"
click at [999, 41] on button "Save" at bounding box center [992, 32] width 55 height 31
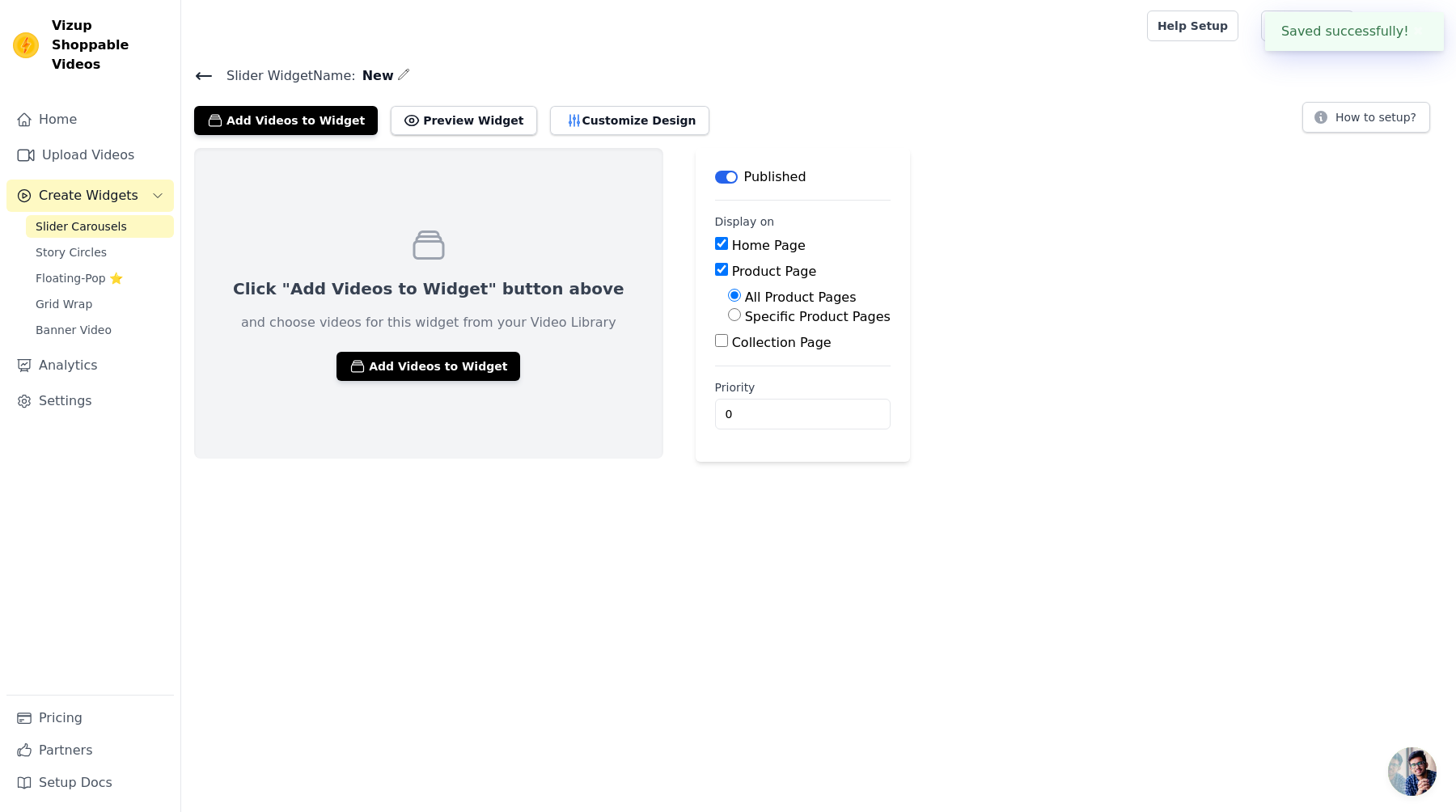
click at [989, 37] on div at bounding box center [660, 26] width 933 height 52
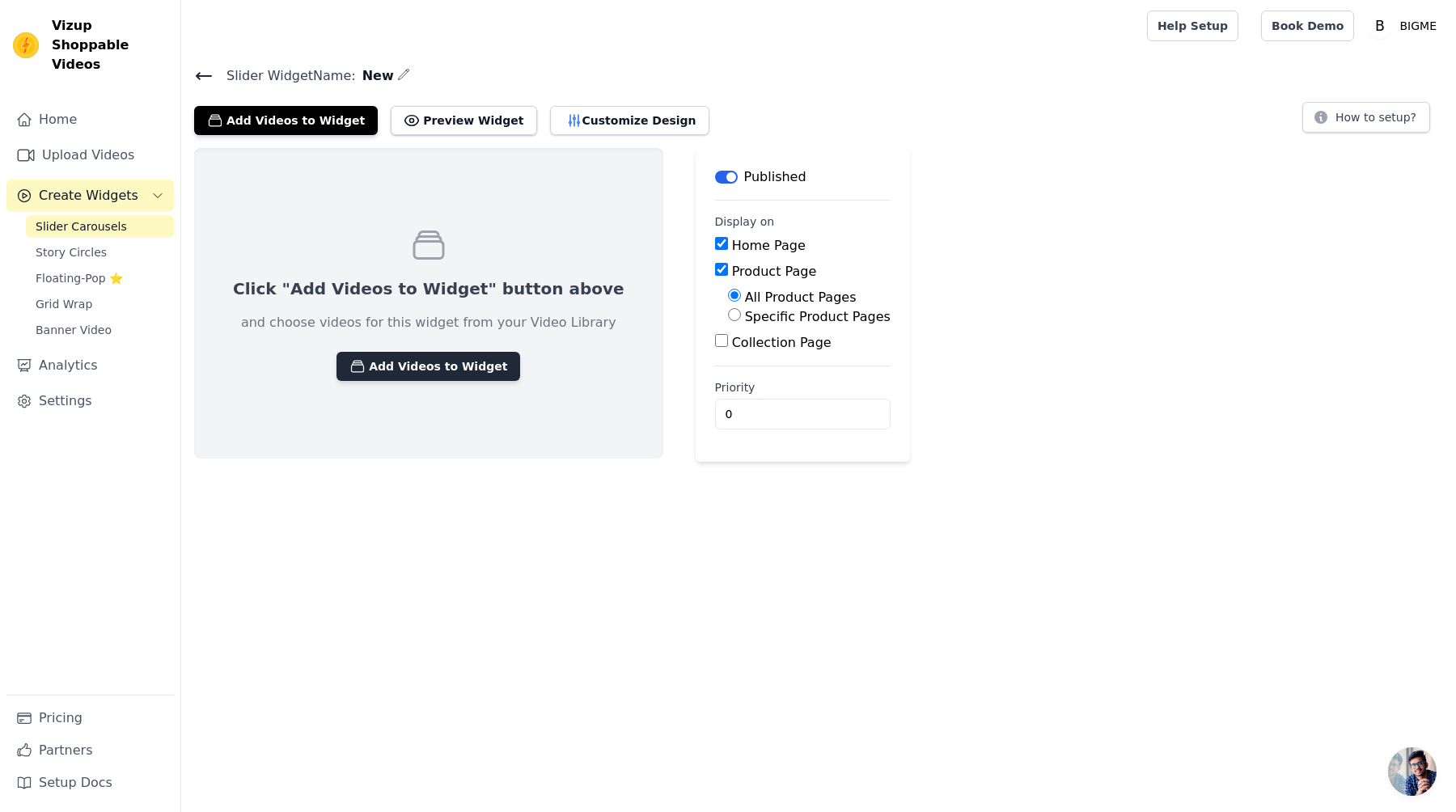
click at [429, 361] on button "Add Videos to Widget" at bounding box center [428, 366] width 184 height 29
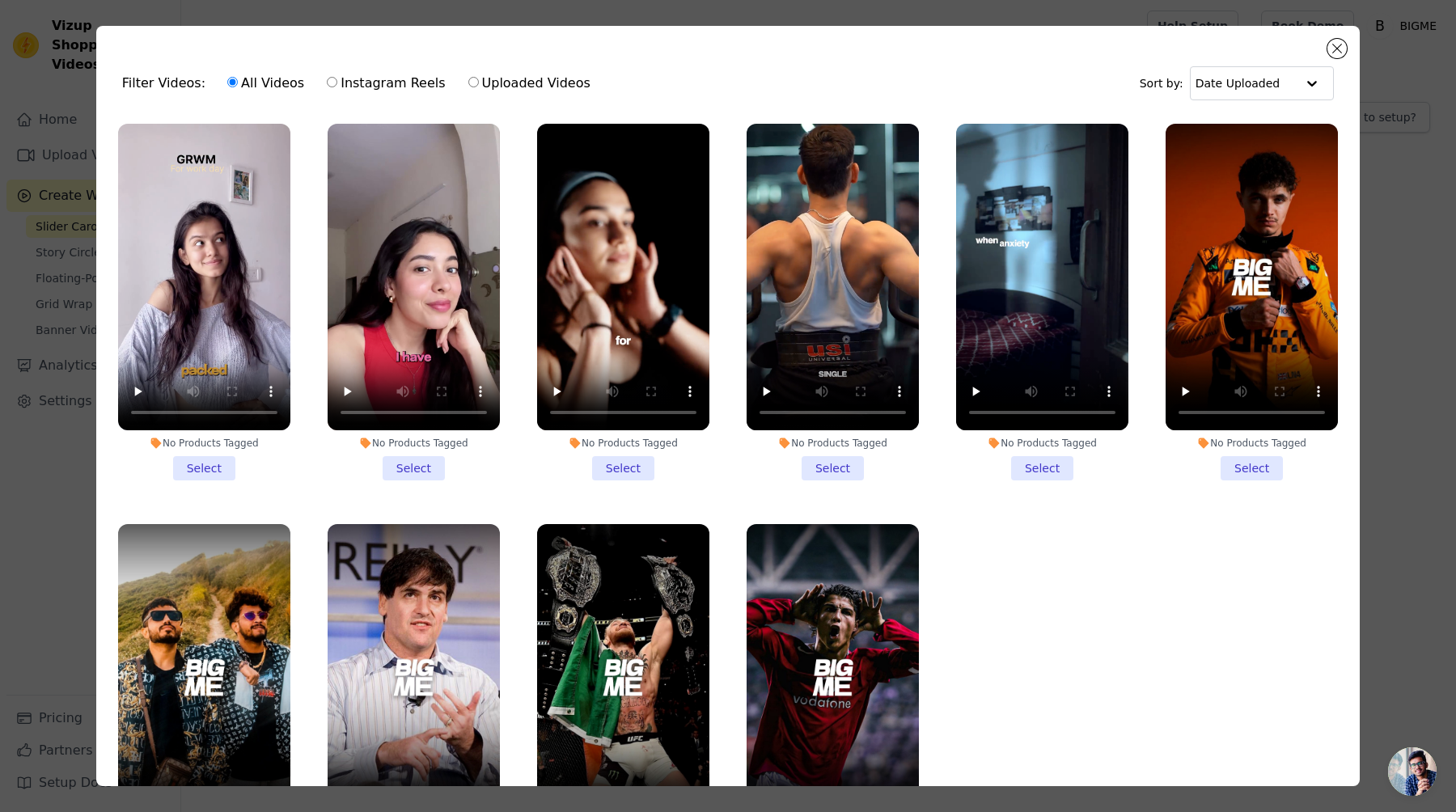
click at [215, 471] on li "No Products Tagged Select" at bounding box center [204, 301] width 172 height 356
click at [0, 0] on input "No Products Tagged Select" at bounding box center [0, 0] width 0 height 0
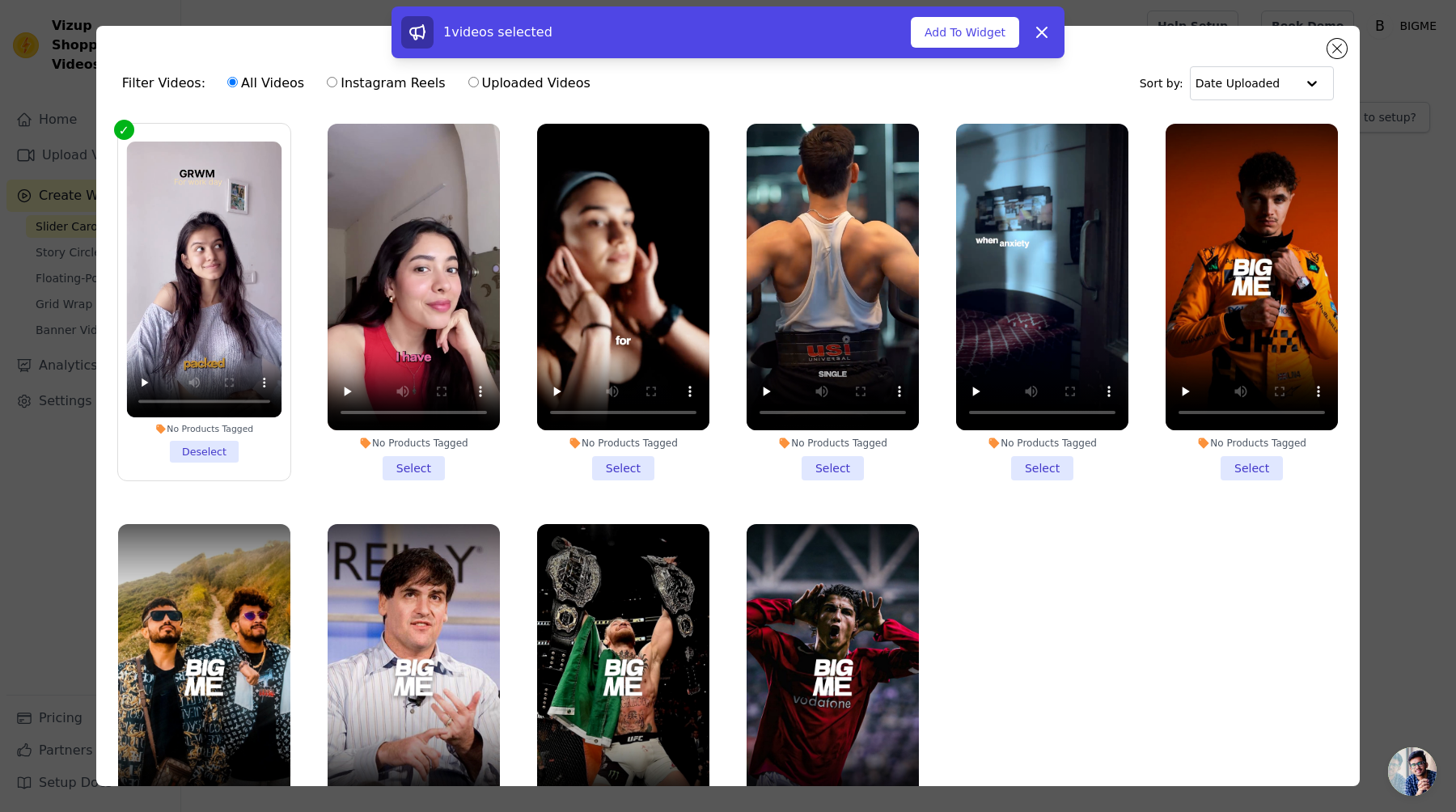
click at [403, 469] on li "No Products Tagged Select" at bounding box center [413, 301] width 172 height 356
click at [0, 0] on input "No Products Tagged Select" at bounding box center [0, 0] width 0 height 0
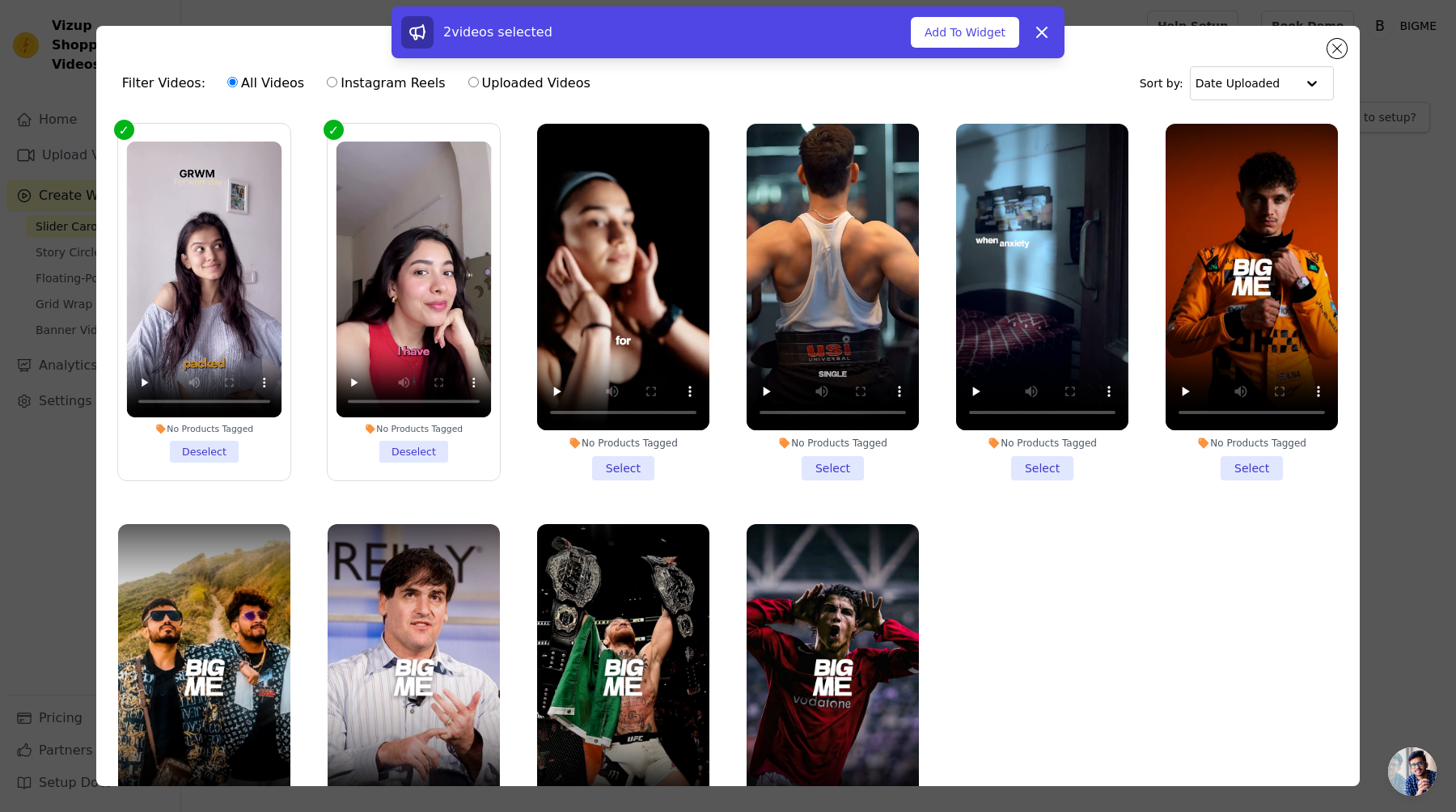
click at [644, 455] on li "No Products Tagged Select" at bounding box center [623, 301] width 172 height 356
click at [0, 0] on input "No Products Tagged Select" at bounding box center [0, 0] width 0 height 0
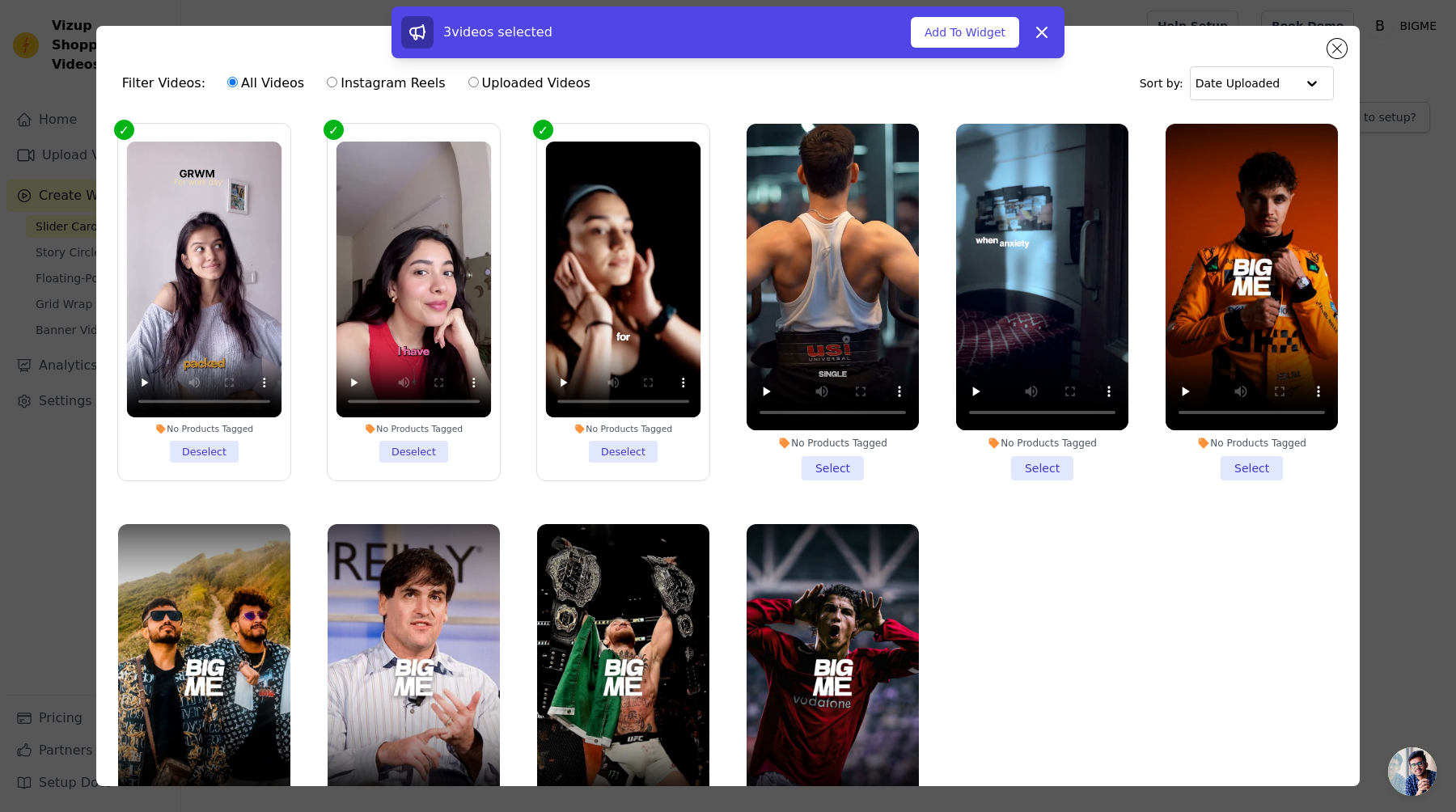
click at [849, 472] on li "No Products Tagged Select" at bounding box center [832, 301] width 172 height 356
click at [0, 0] on input "No Products Tagged Select" at bounding box center [0, 0] width 0 height 0
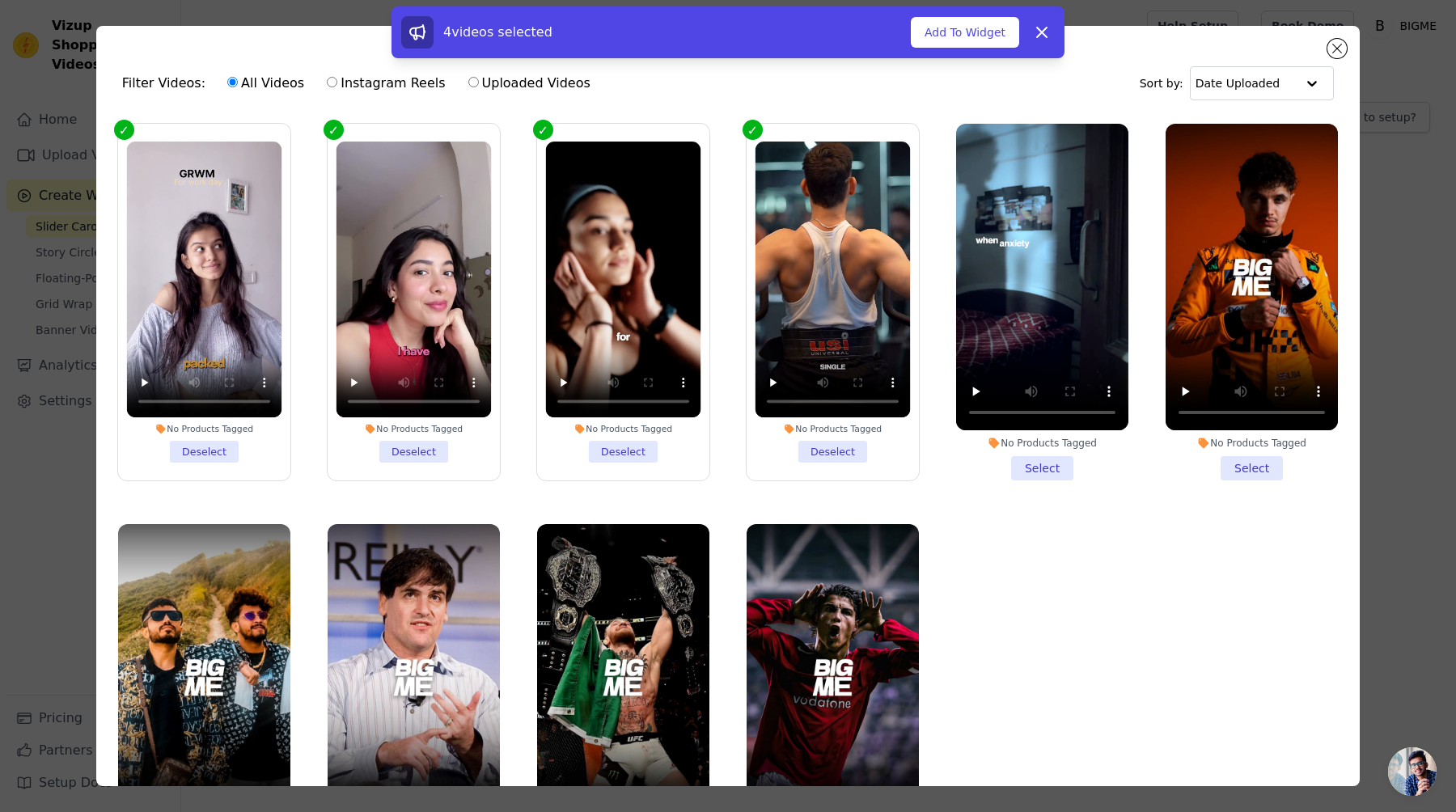
click at [1026, 472] on li "No Products Tagged Select" at bounding box center [1042, 301] width 172 height 356
click at [0, 0] on input "No Products Tagged Select" at bounding box center [0, 0] width 0 height 0
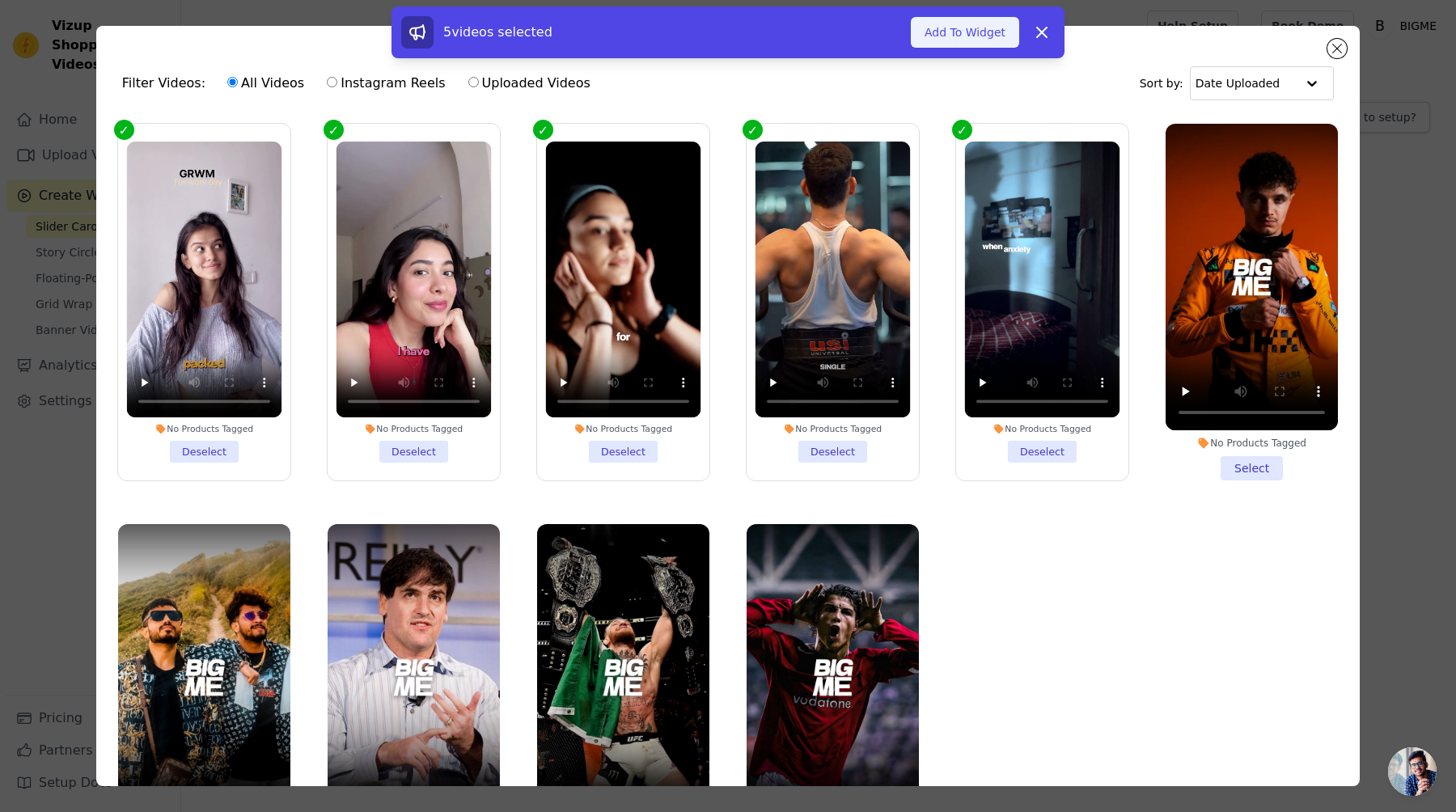
click at [957, 33] on button "Add To Widget" at bounding box center [964, 32] width 108 height 31
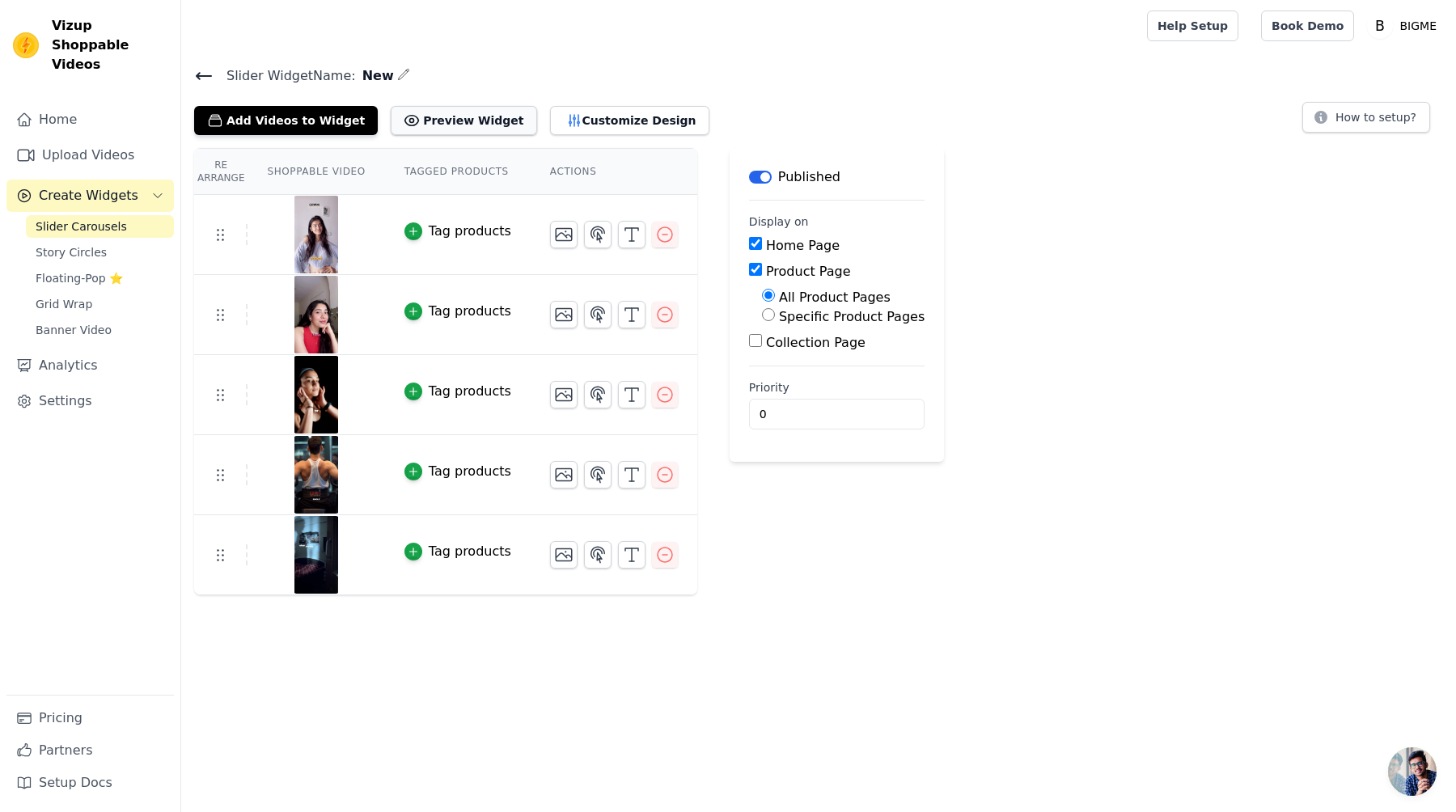
click at [468, 117] on button "Preview Widget" at bounding box center [463, 120] width 145 height 29
click at [296, 126] on button "Add Videos to Widget" at bounding box center [286, 120] width 184 height 29
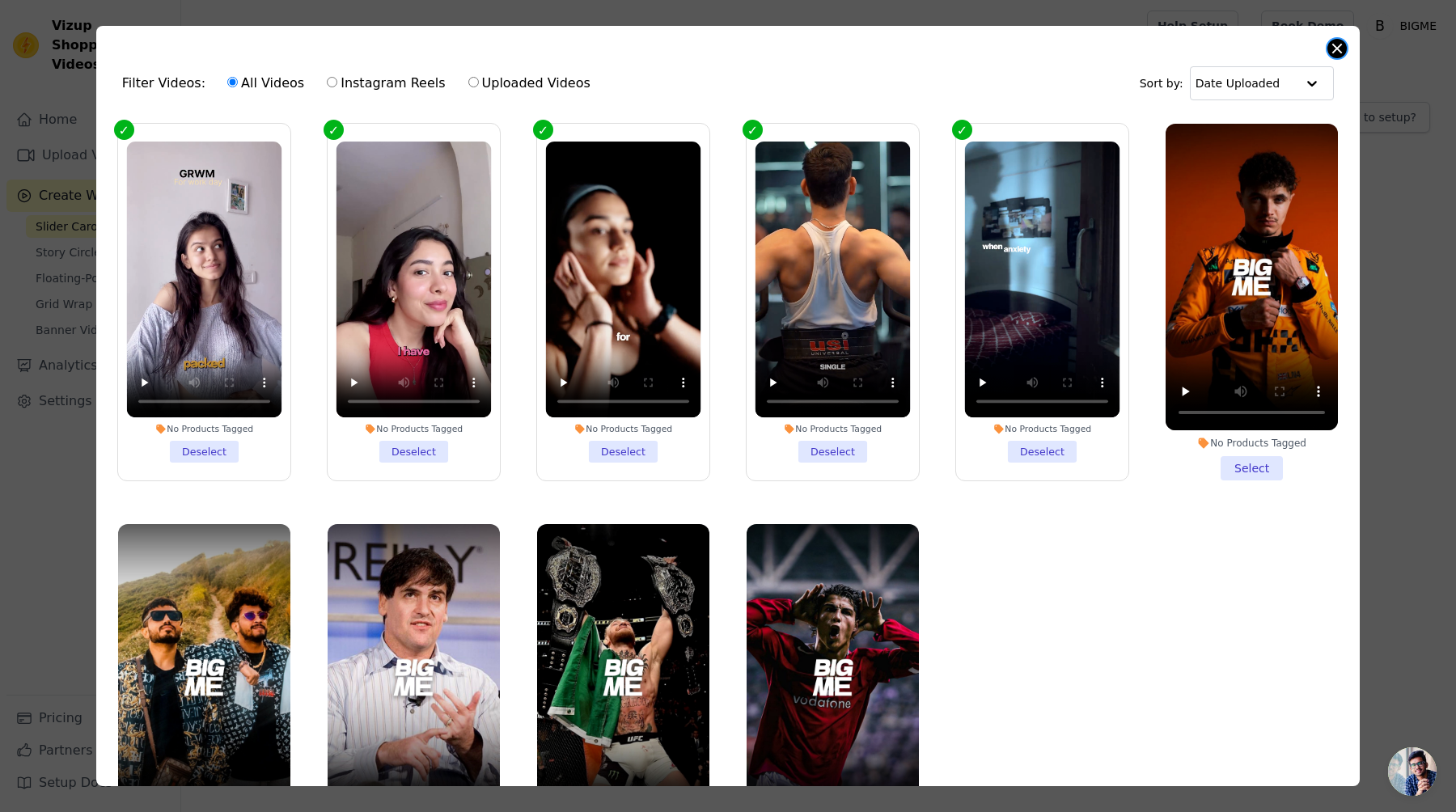
click at [1337, 45] on button "Close modal" at bounding box center [1337, 49] width 19 height 19
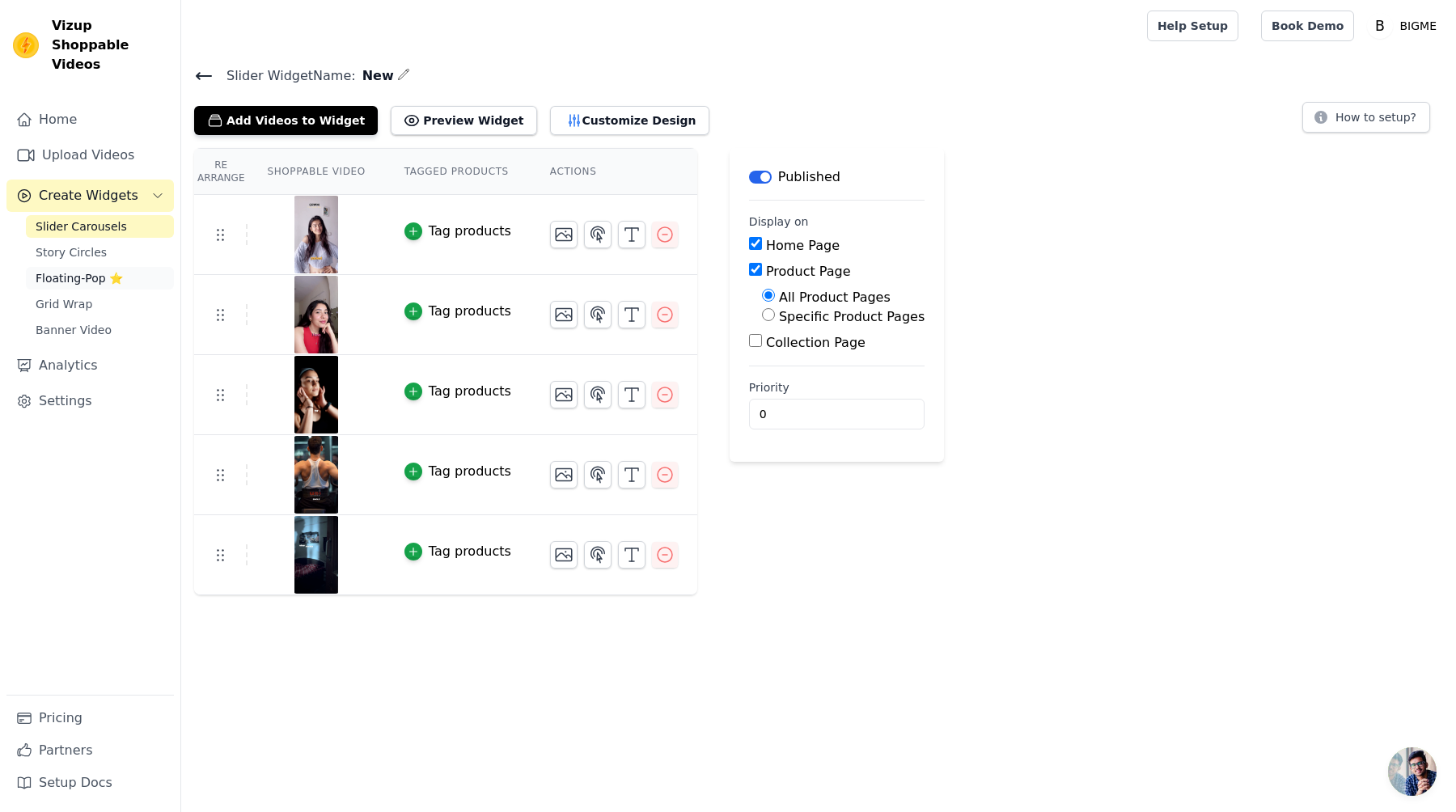
click at [87, 270] on span "Floating-Pop ⭐" at bounding box center [80, 279] width 88 height 16
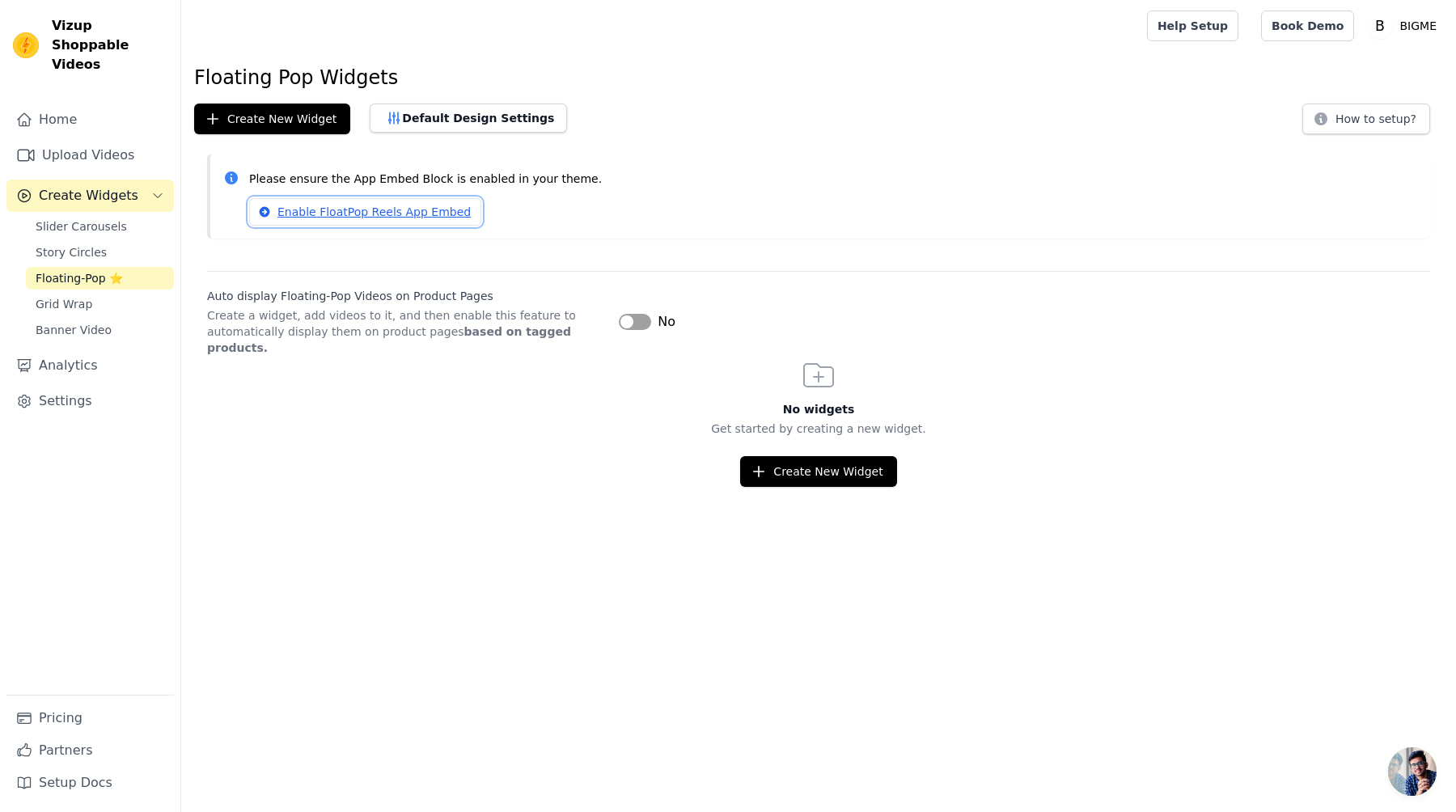
click at [405, 213] on link "Enable FloatPop Reels App Embed" at bounding box center [365, 212] width 232 height 28
click at [83, 296] on span "Grid Wrap" at bounding box center [64, 304] width 57 height 16
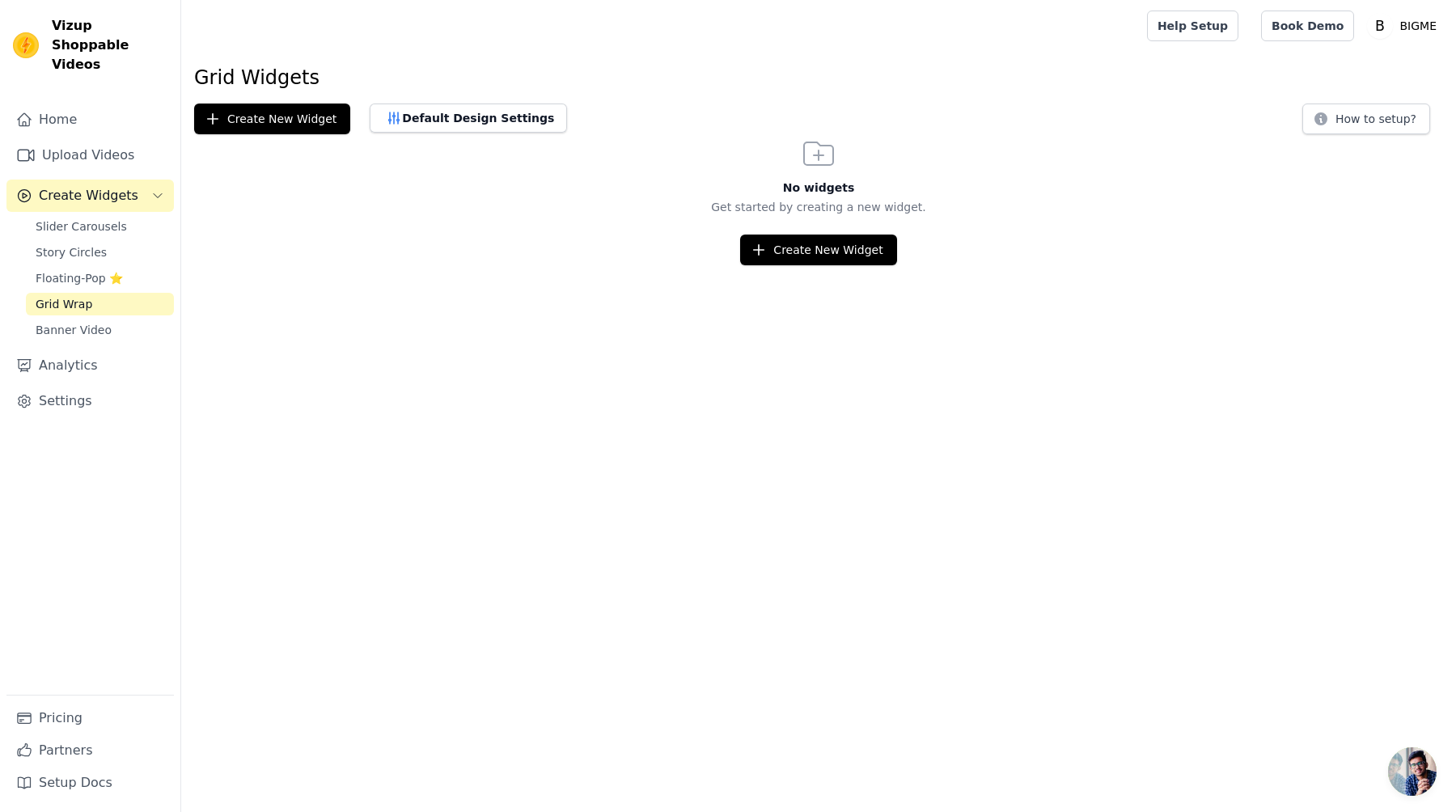
click at [83, 296] on span "Grid Wrap" at bounding box center [64, 304] width 57 height 16
click at [84, 322] on span "Banner Video" at bounding box center [74, 330] width 76 height 16
click at [54, 103] on link "Home" at bounding box center [90, 119] width 167 height 32
